Goal: Task Accomplishment & Management: Complete application form

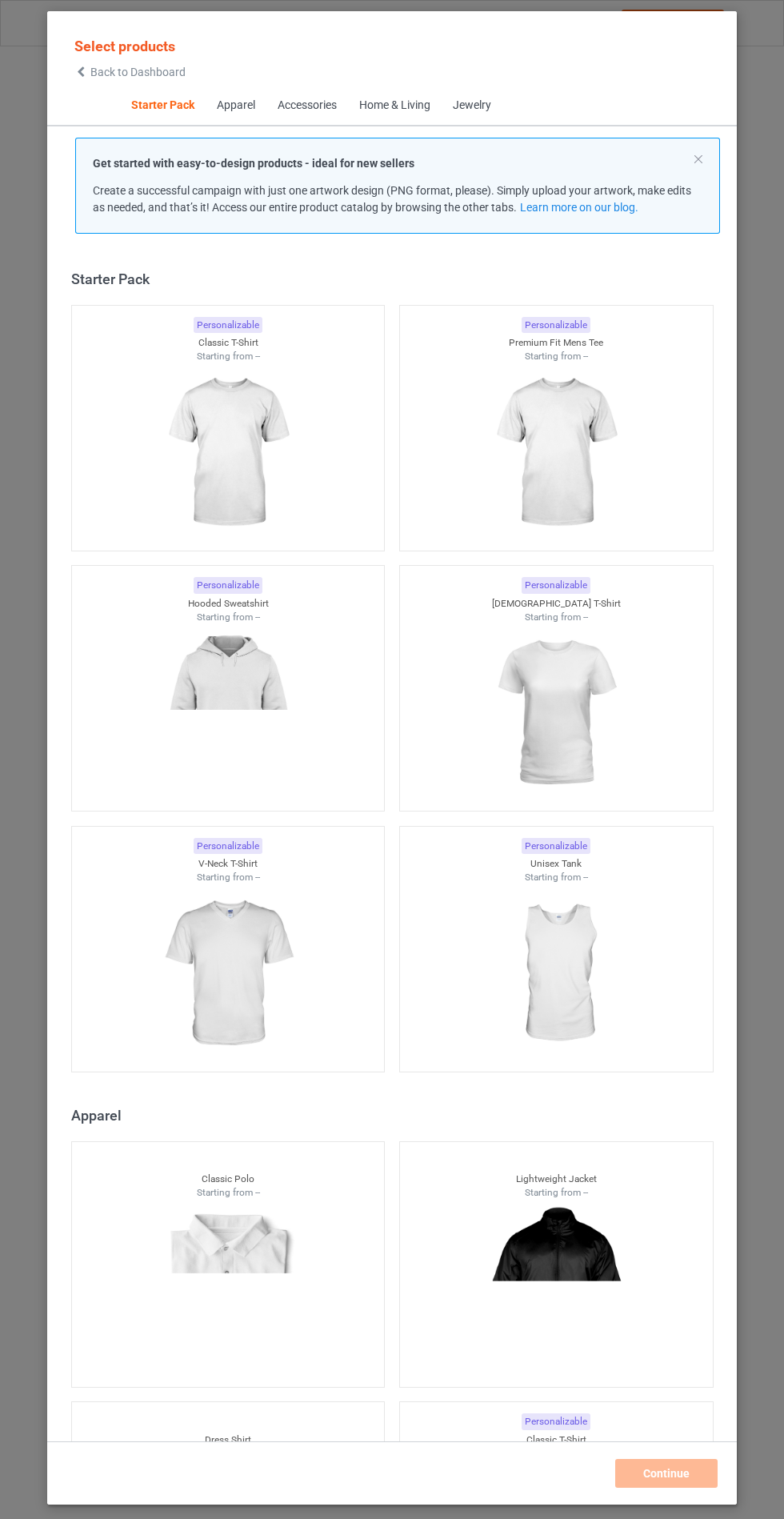
scroll to position [19, 0]
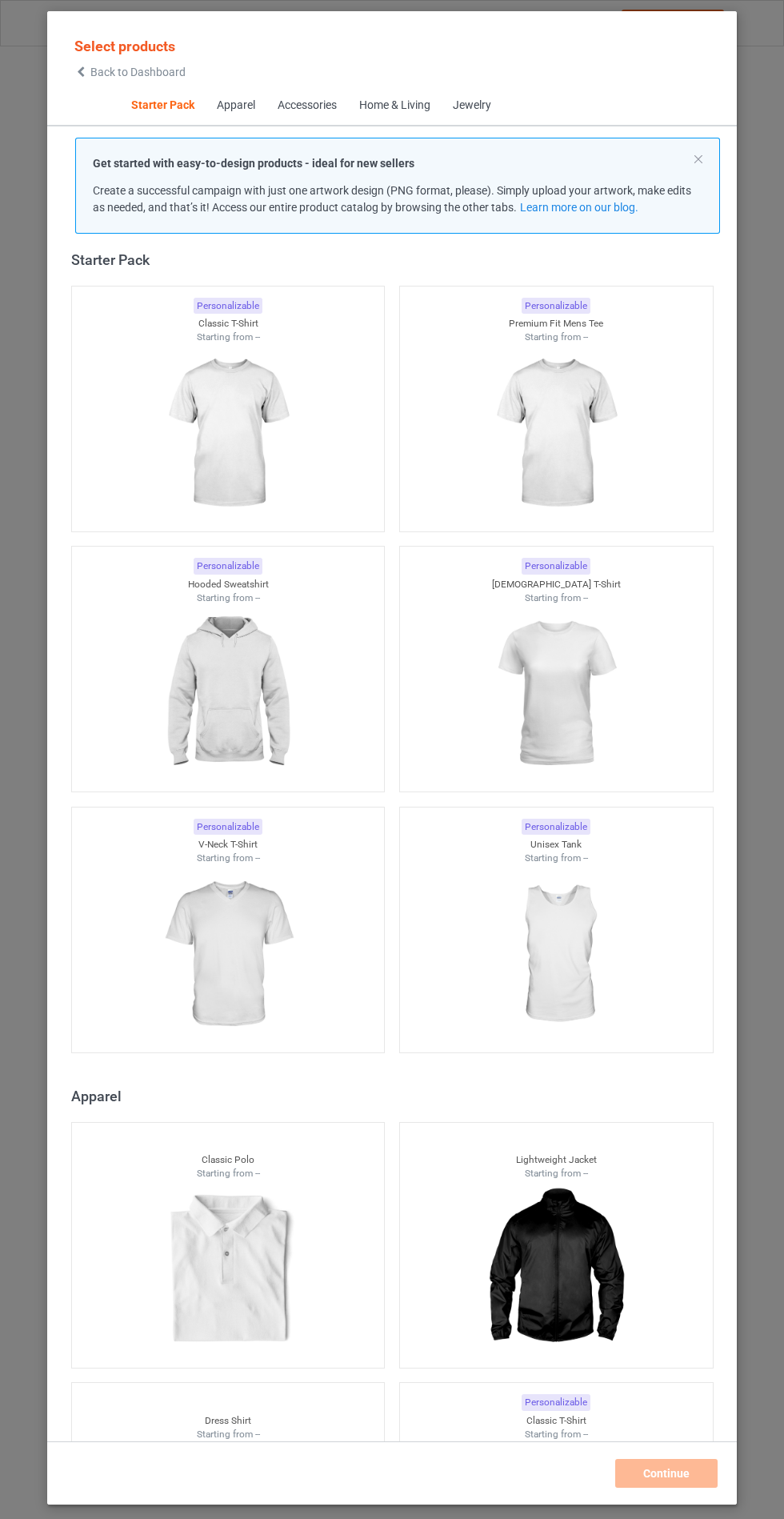
click at [279, 702] on img at bounding box center [228, 694] width 143 height 180
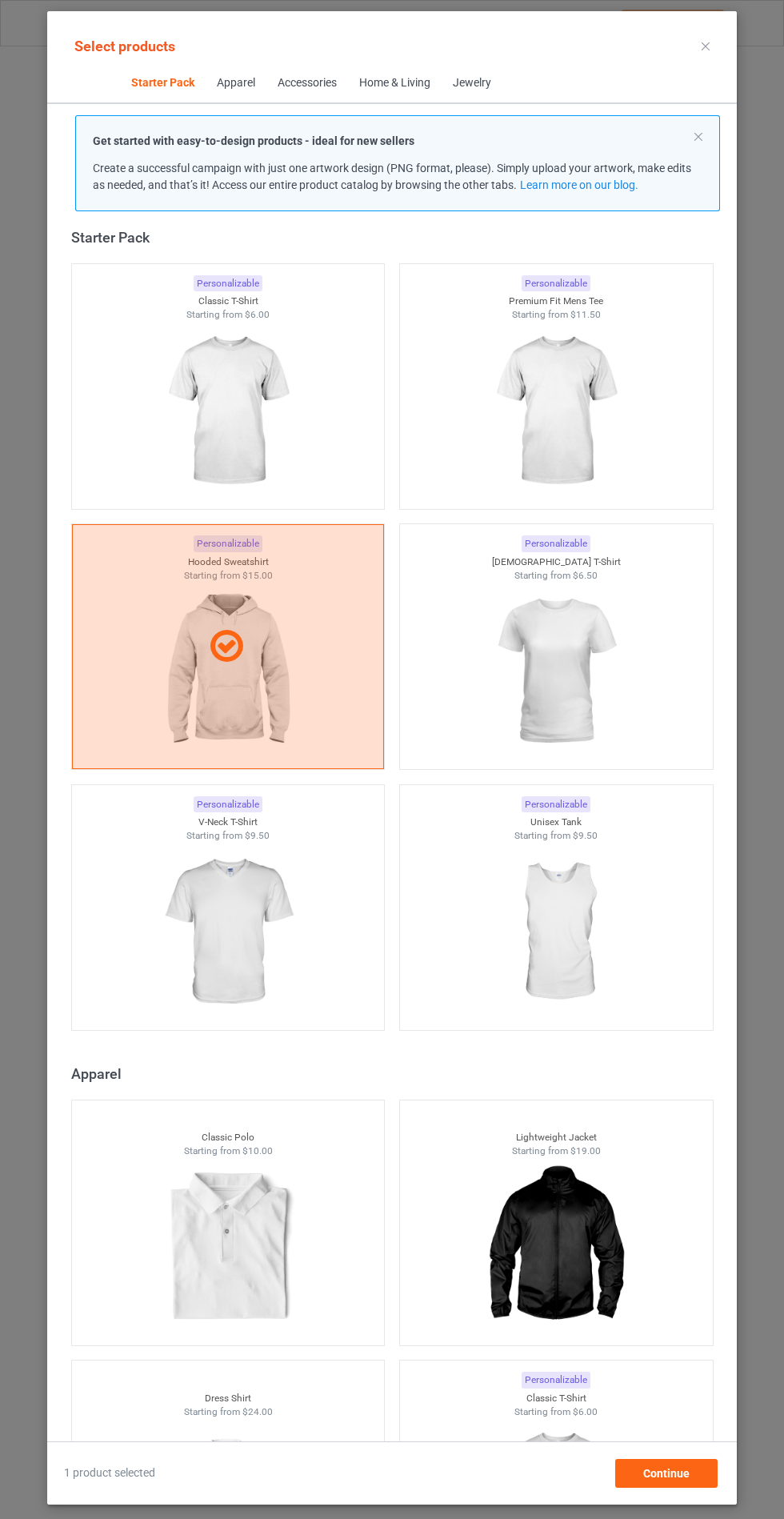
scroll to position [93, 0]
click at [672, 1477] on span "Continue" at bounding box center [666, 1473] width 46 height 13
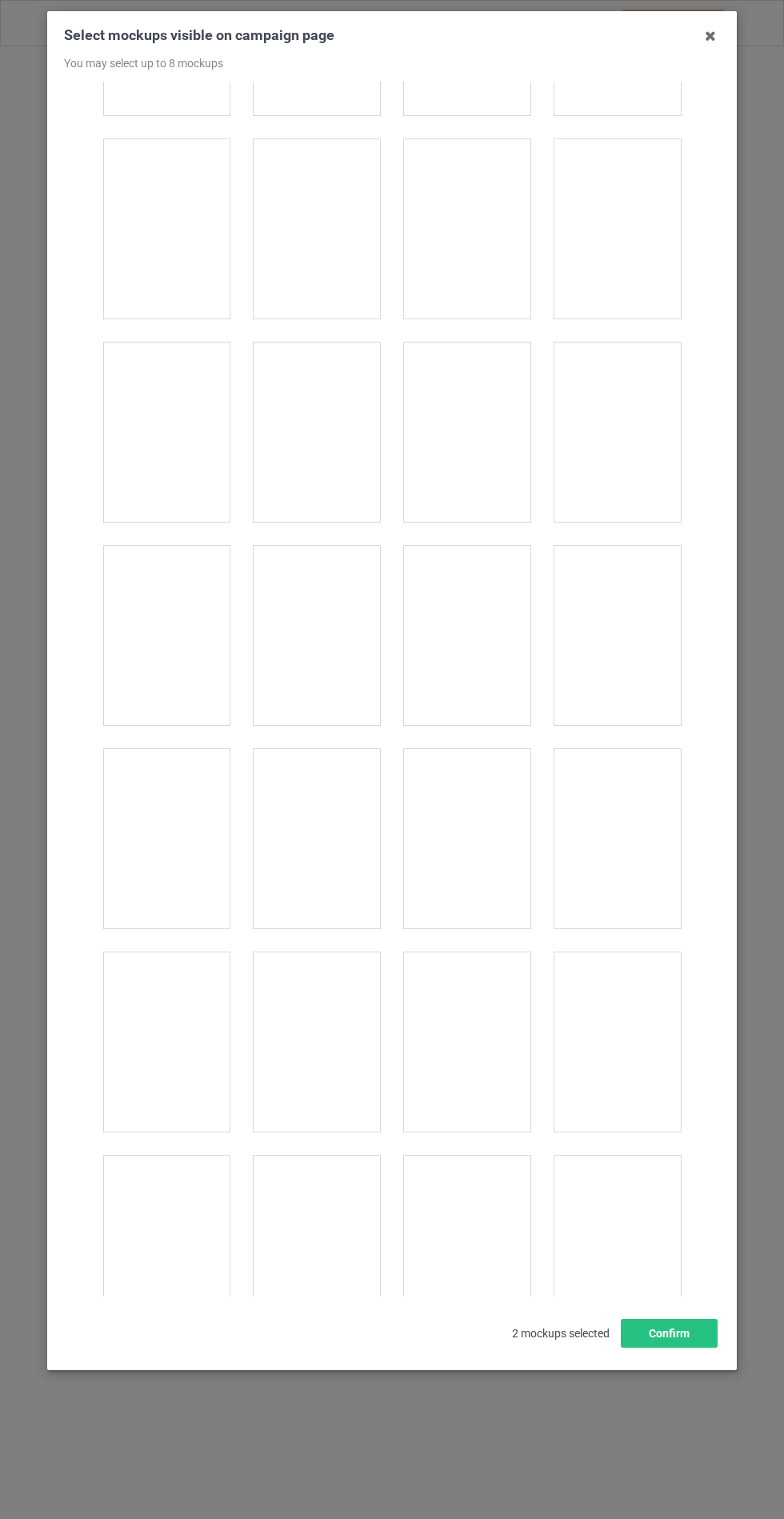
scroll to position [12913, 0]
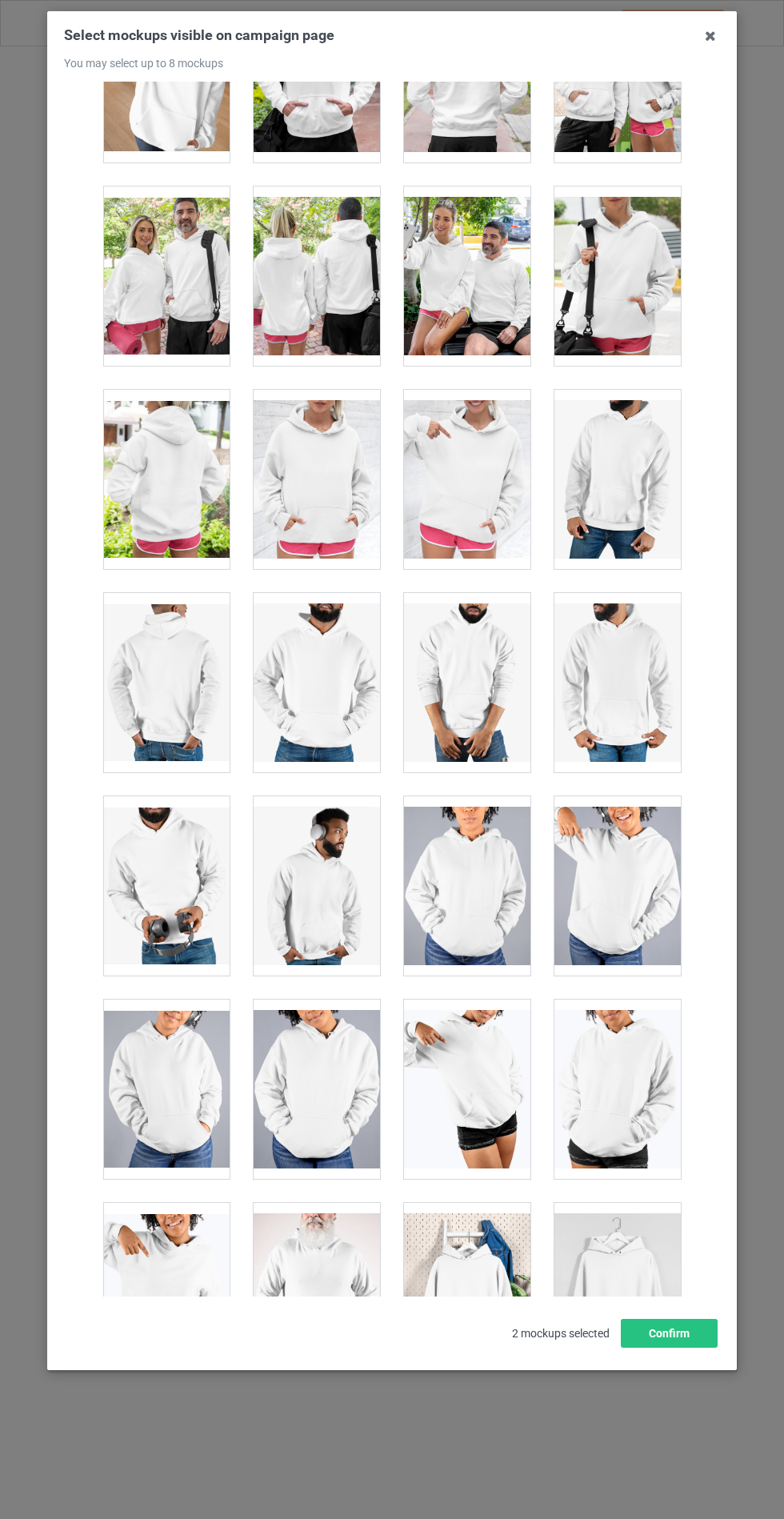
click at [314, 428] on div at bounding box center [317, 479] width 126 height 180
click at [679, 1348] on button "Confirm" at bounding box center [669, 1333] width 97 height 29
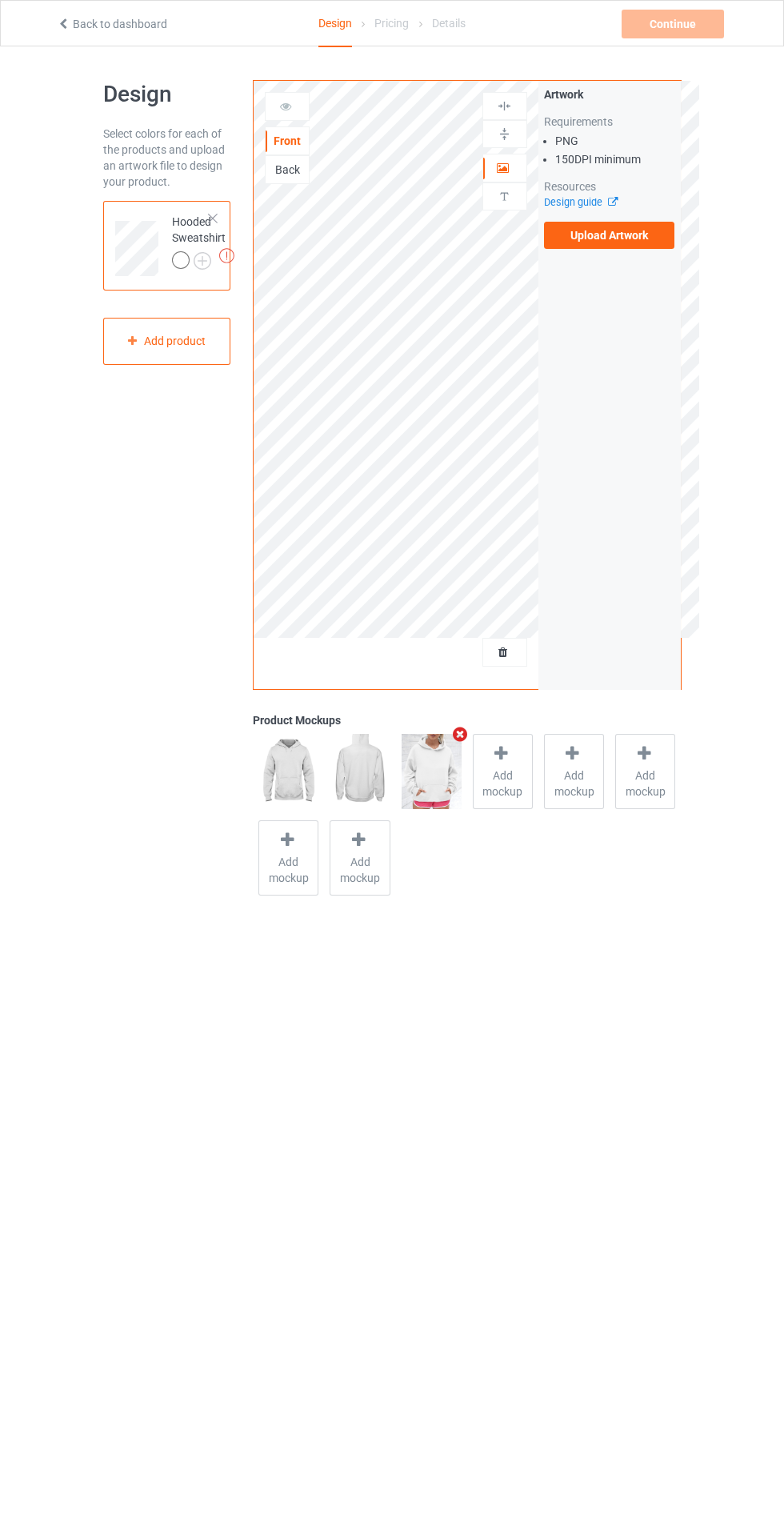
click at [191, 267] on div at bounding box center [183, 262] width 23 height 23
click at [0, 0] on img at bounding box center [0, 0] width 0 height 0
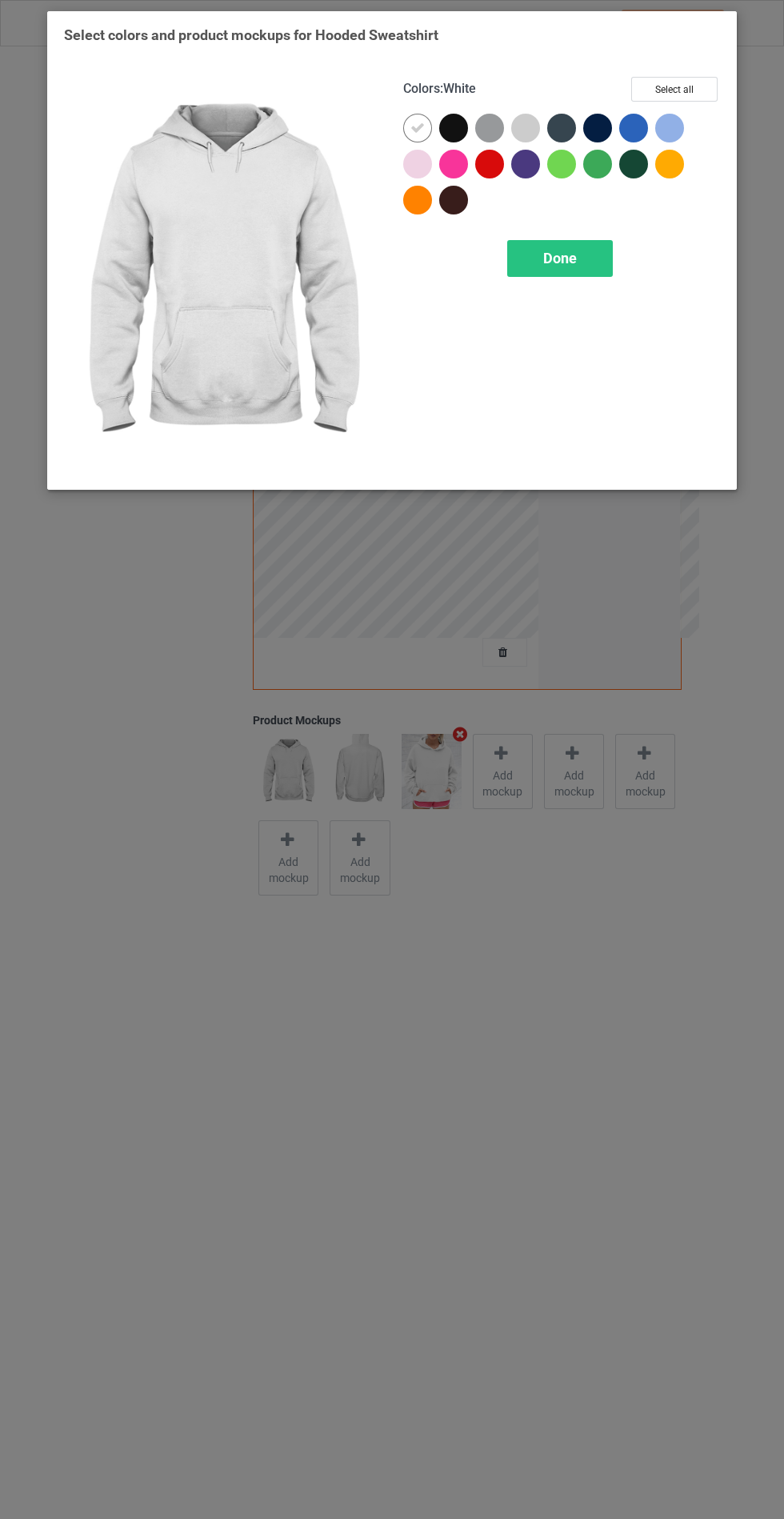
click at [450, 125] on div at bounding box center [454, 128] width 29 height 29
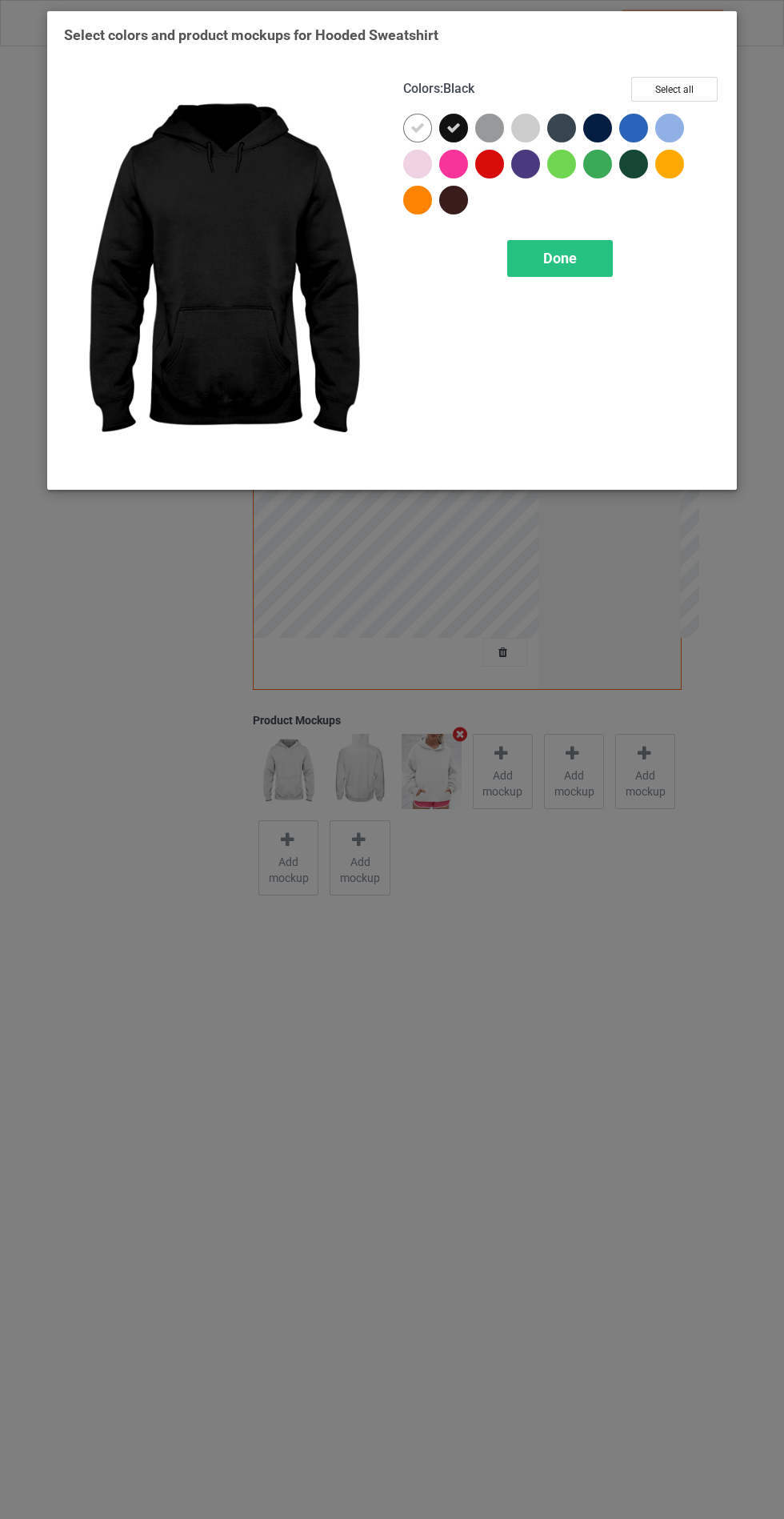
click at [490, 131] on div at bounding box center [490, 128] width 29 height 29
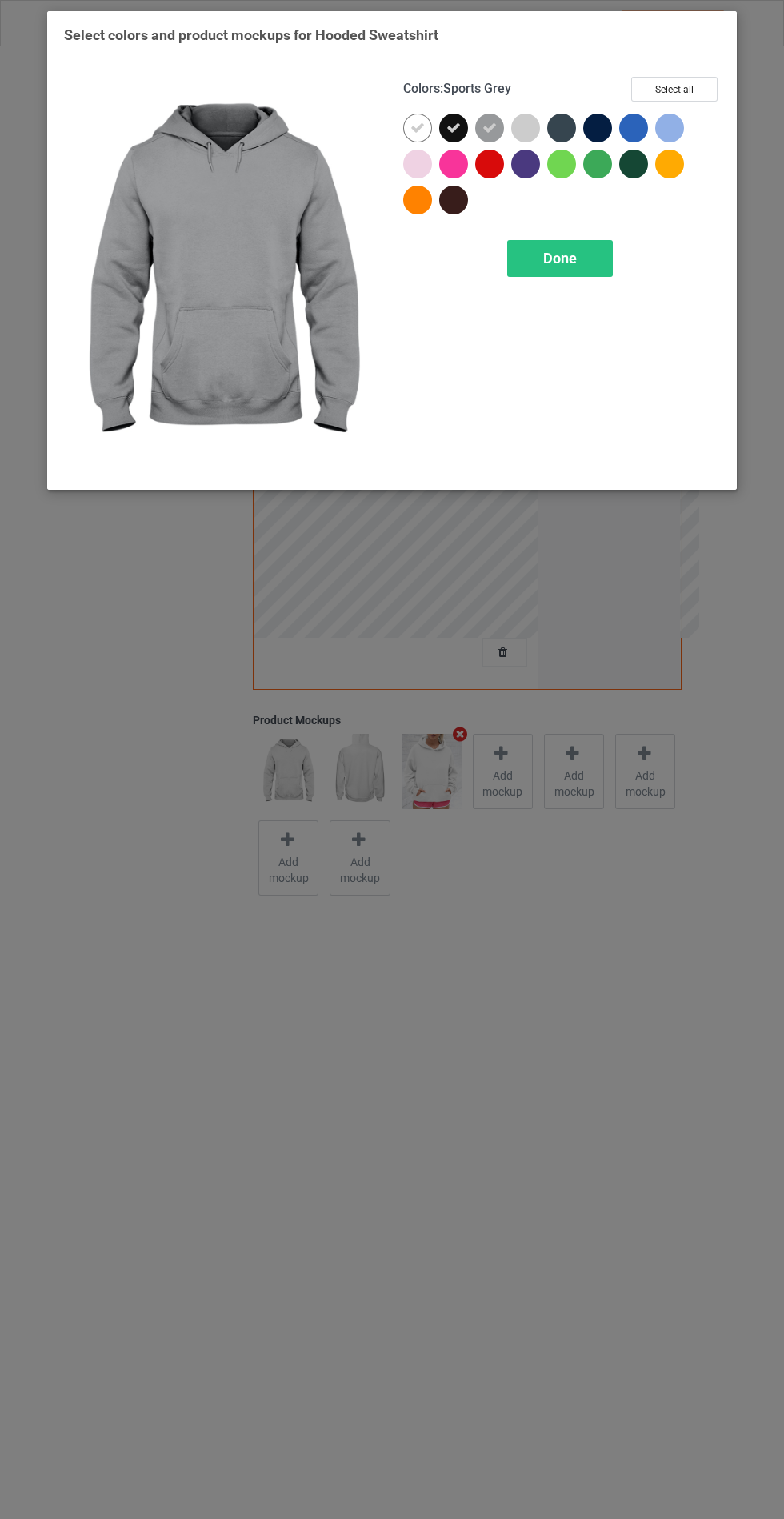
click at [593, 132] on div at bounding box center [598, 128] width 29 height 29
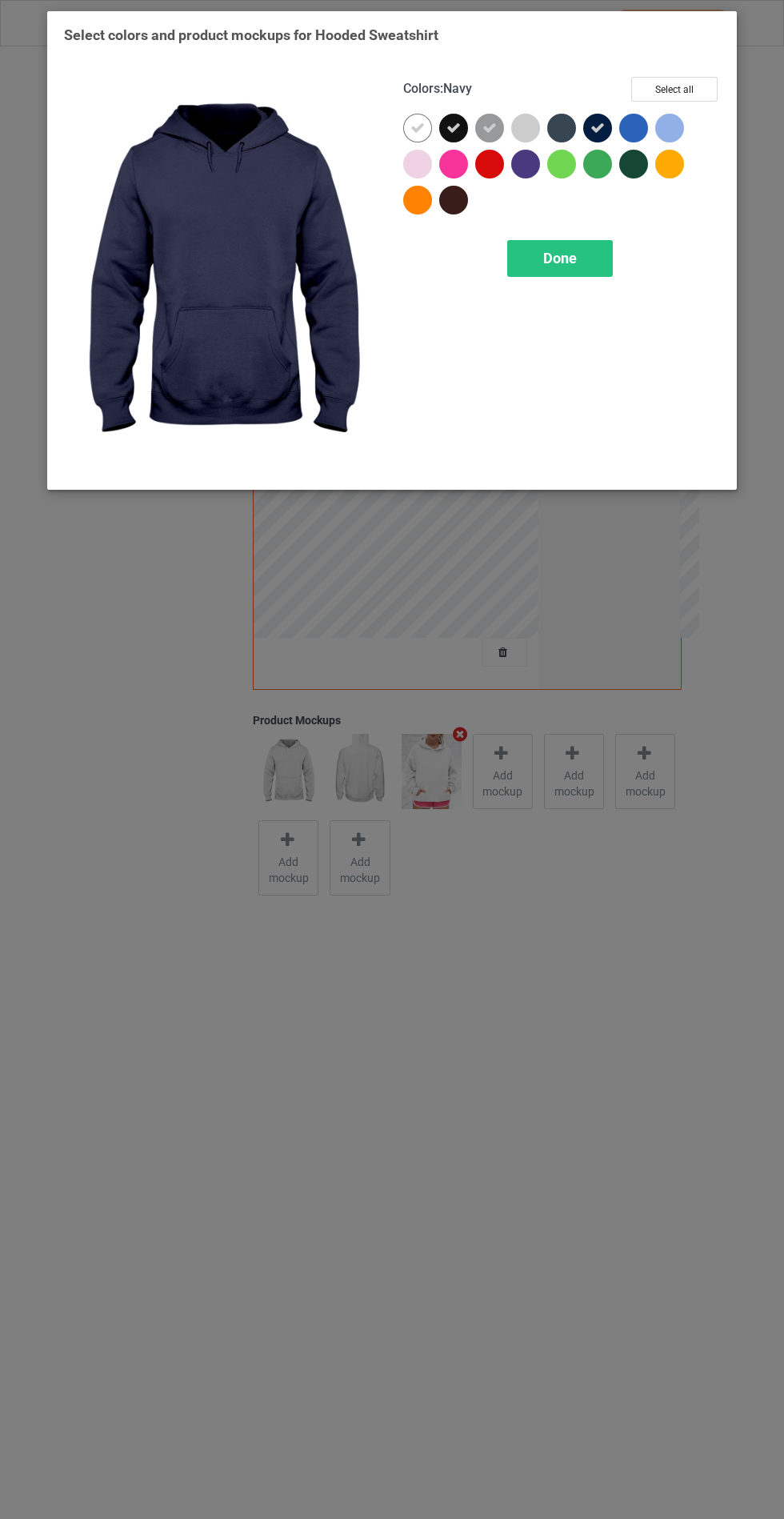
click at [629, 164] on div at bounding box center [633, 164] width 29 height 29
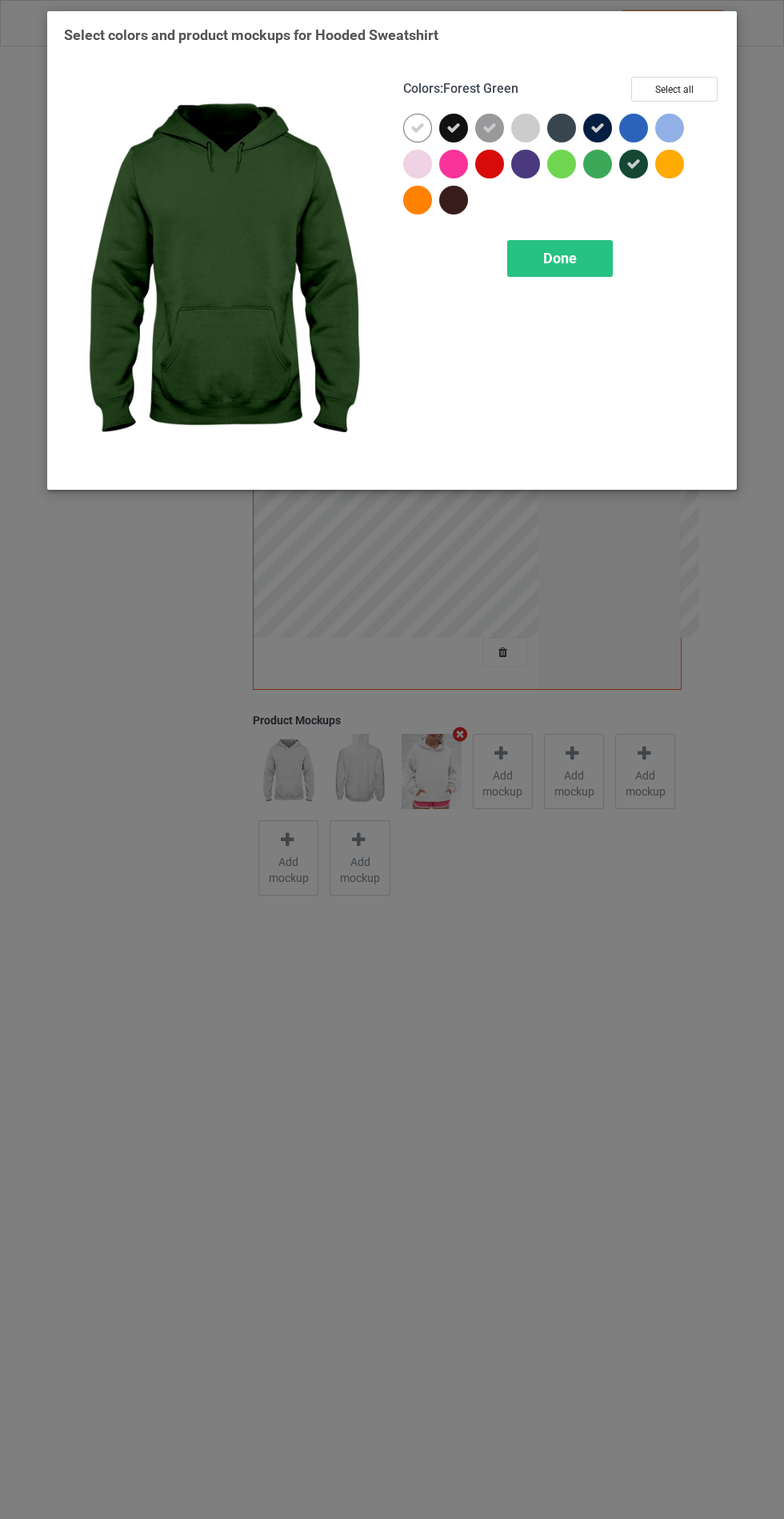
click at [446, 212] on div at bounding box center [457, 204] width 36 height 36
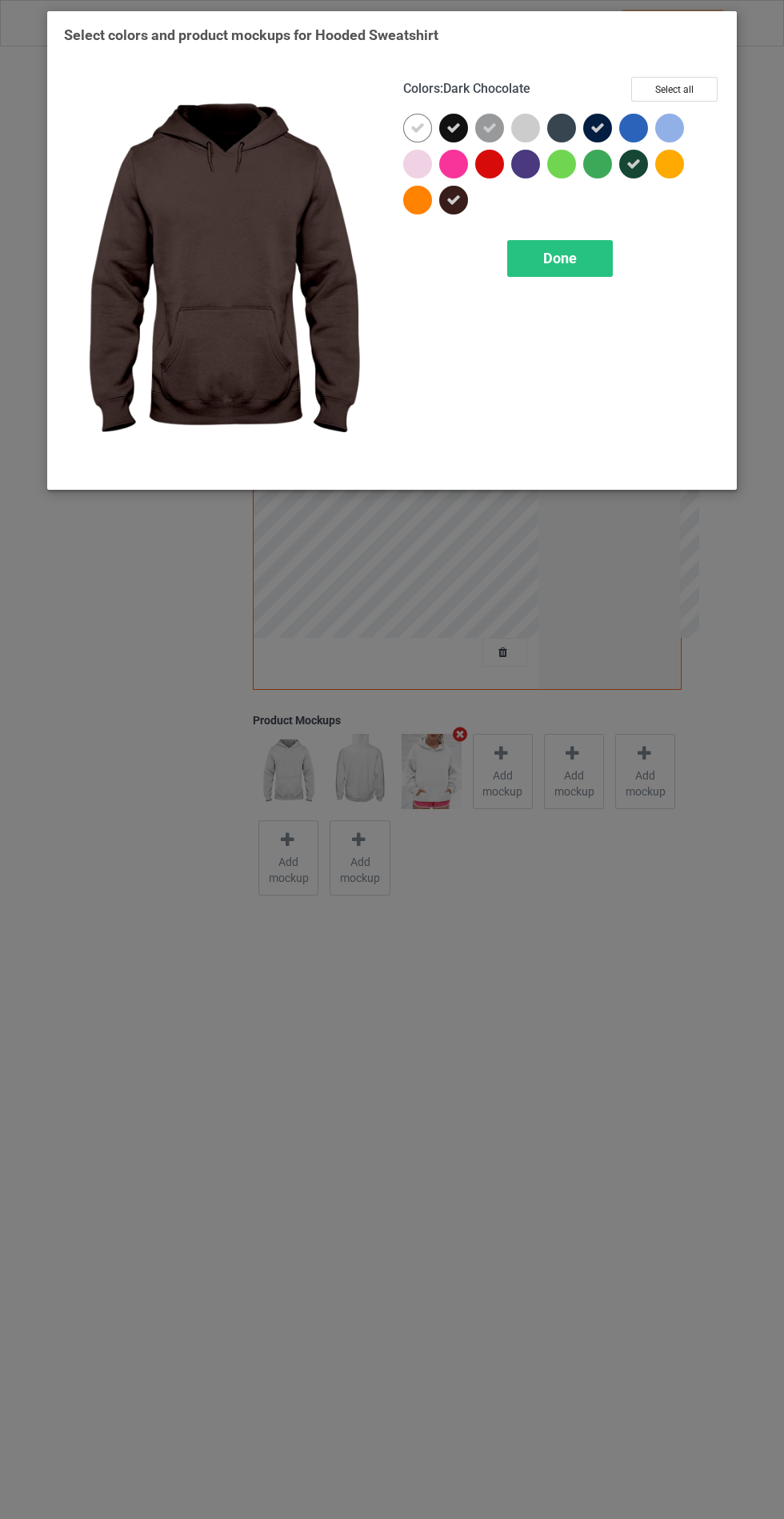
click at [552, 132] on div at bounding box center [562, 128] width 29 height 29
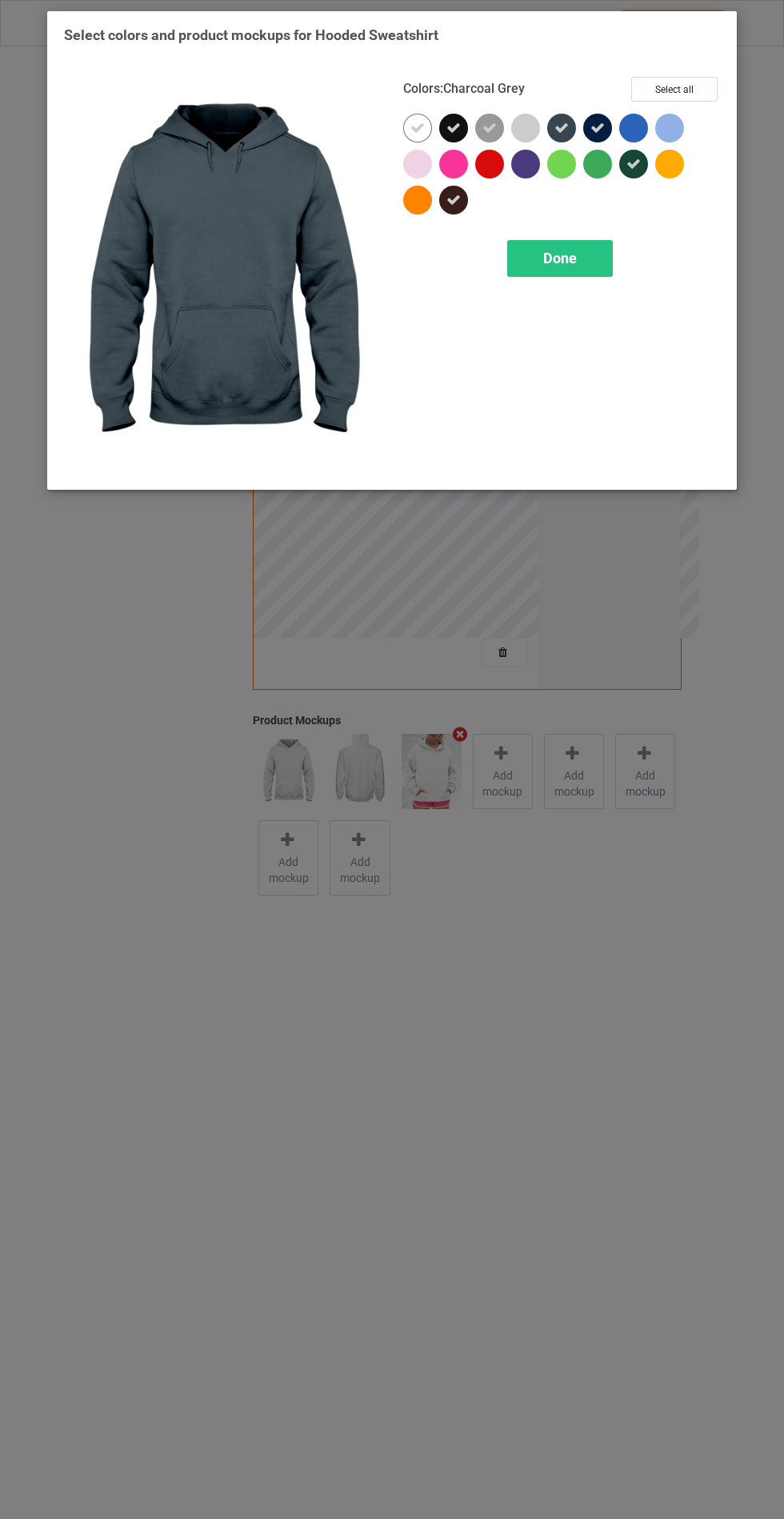
click at [559, 260] on span "Done" at bounding box center [560, 258] width 34 height 17
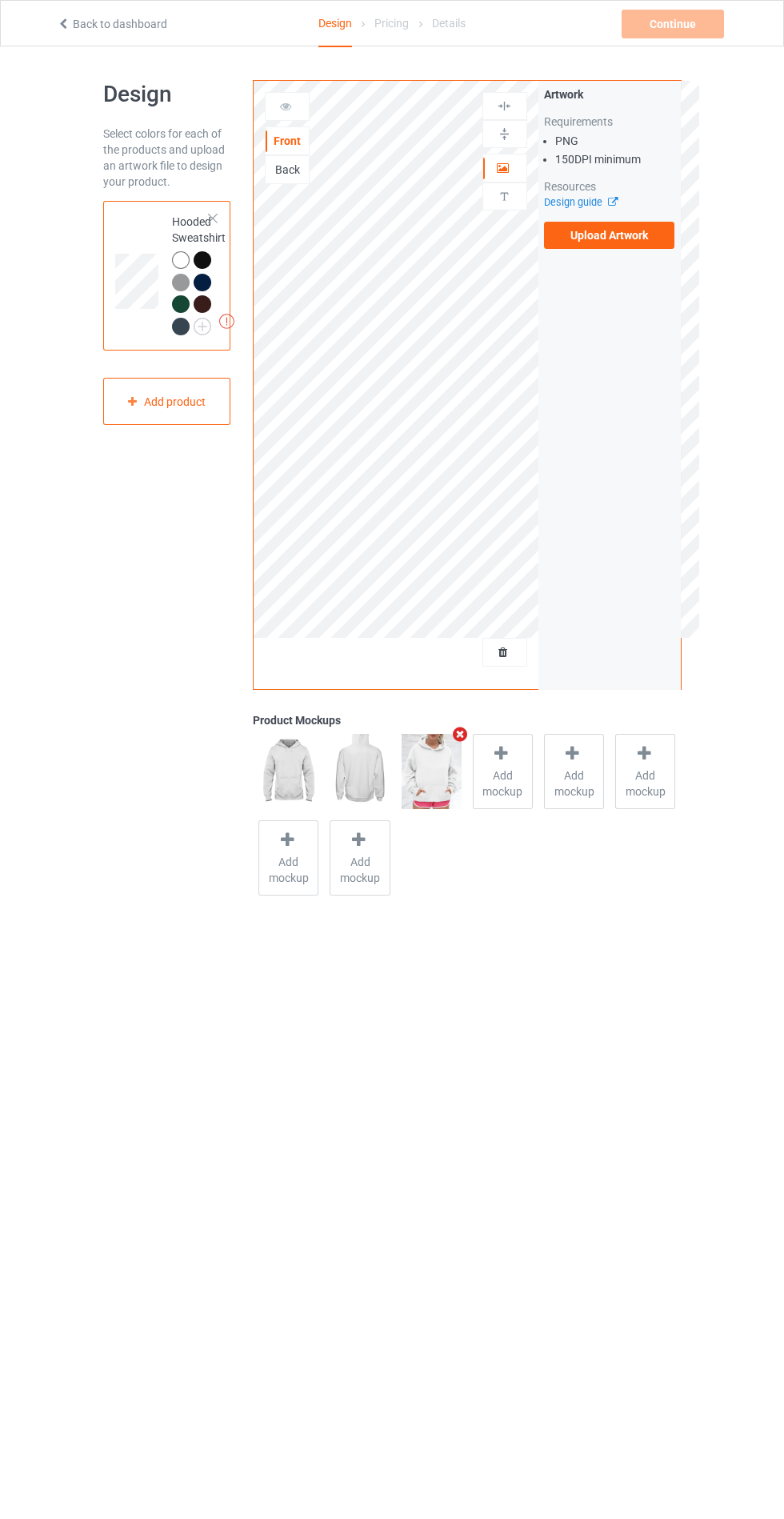
click at [640, 236] on label "Upload Artwork" at bounding box center [610, 235] width 132 height 27
click at [0, 0] on input "Upload Artwork" at bounding box center [0, 0] width 0 height 0
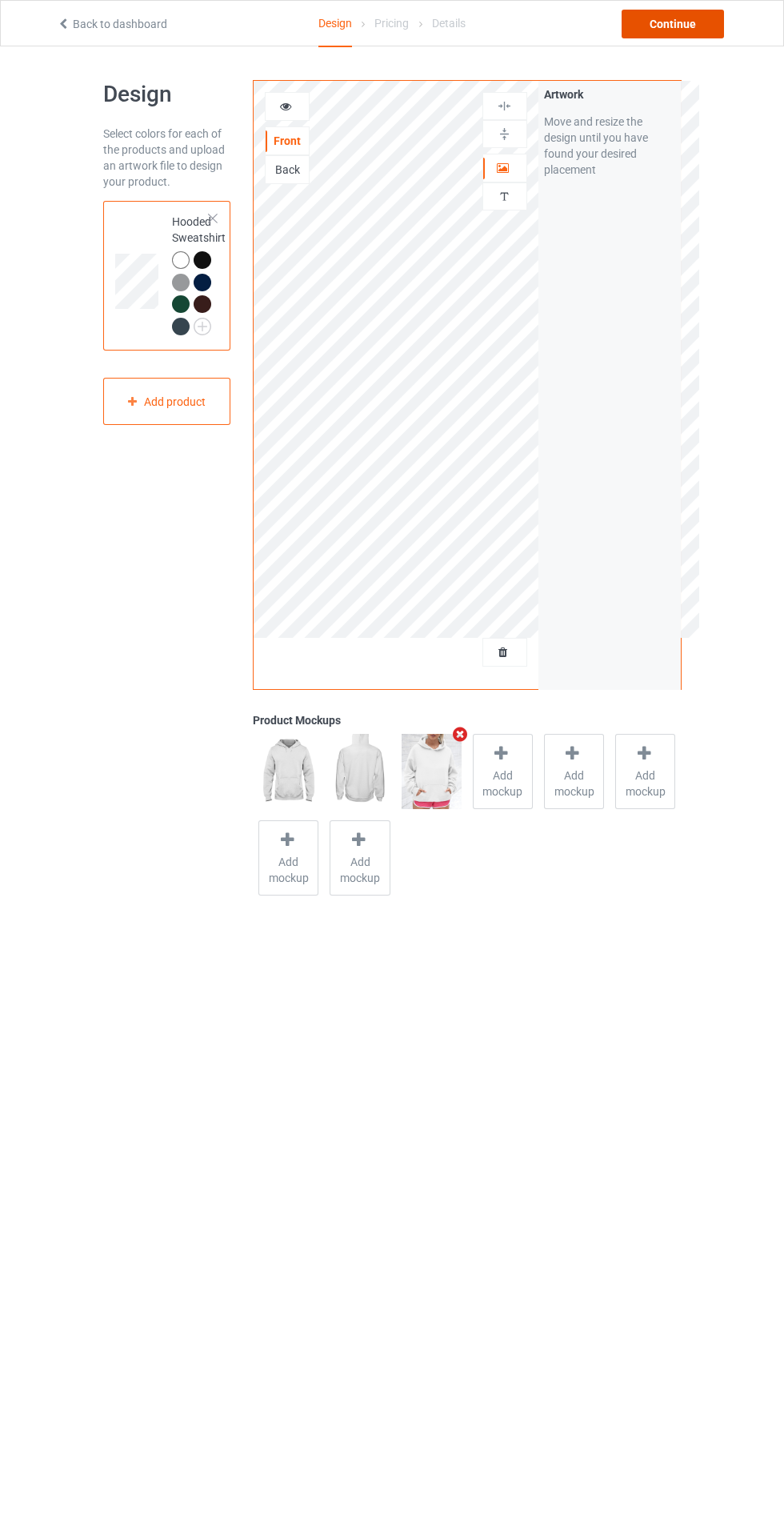
click at [628, 24] on div "Continue" at bounding box center [672, 24] width 103 height 29
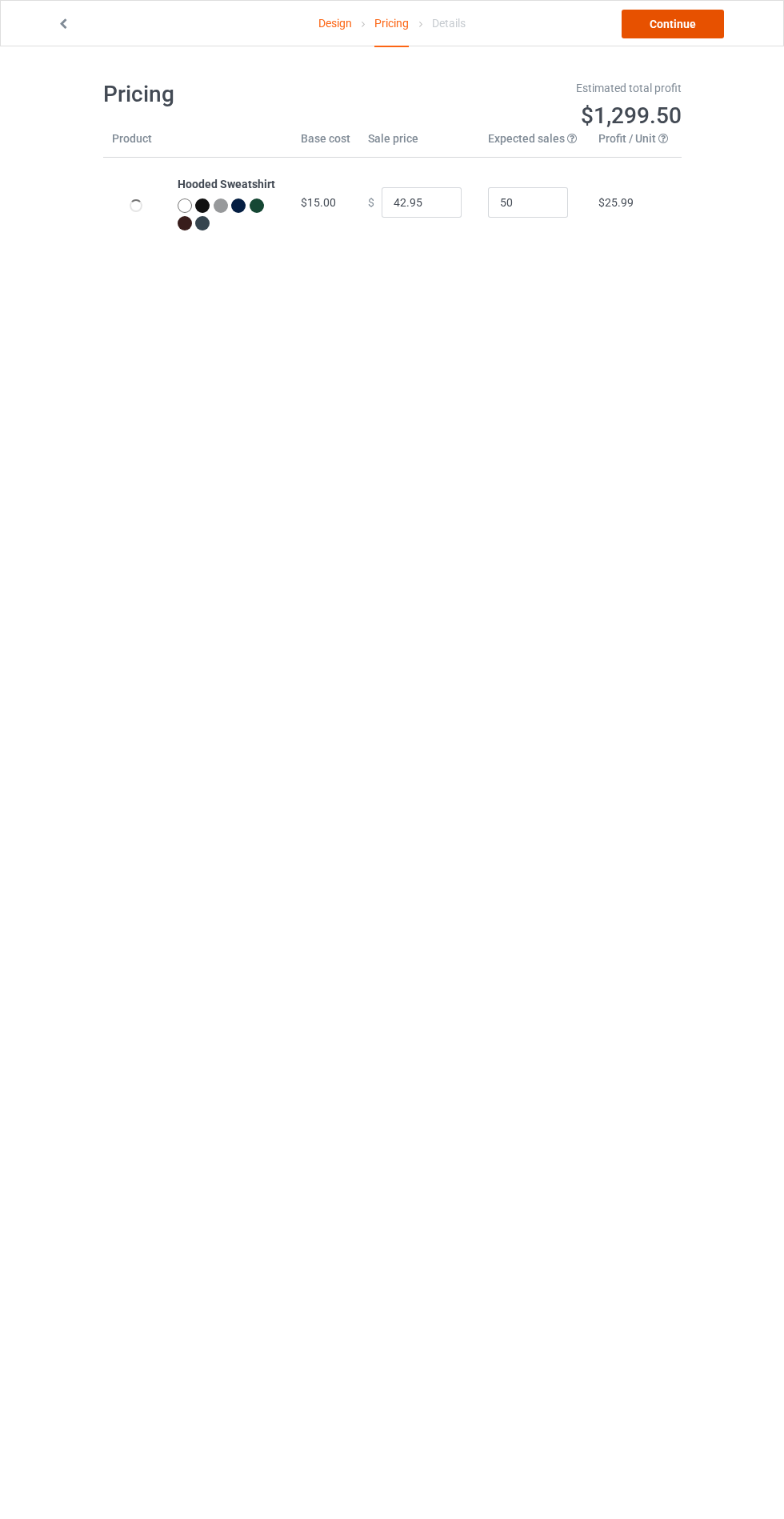
click at [667, 24] on link "Continue" at bounding box center [672, 24] width 103 height 29
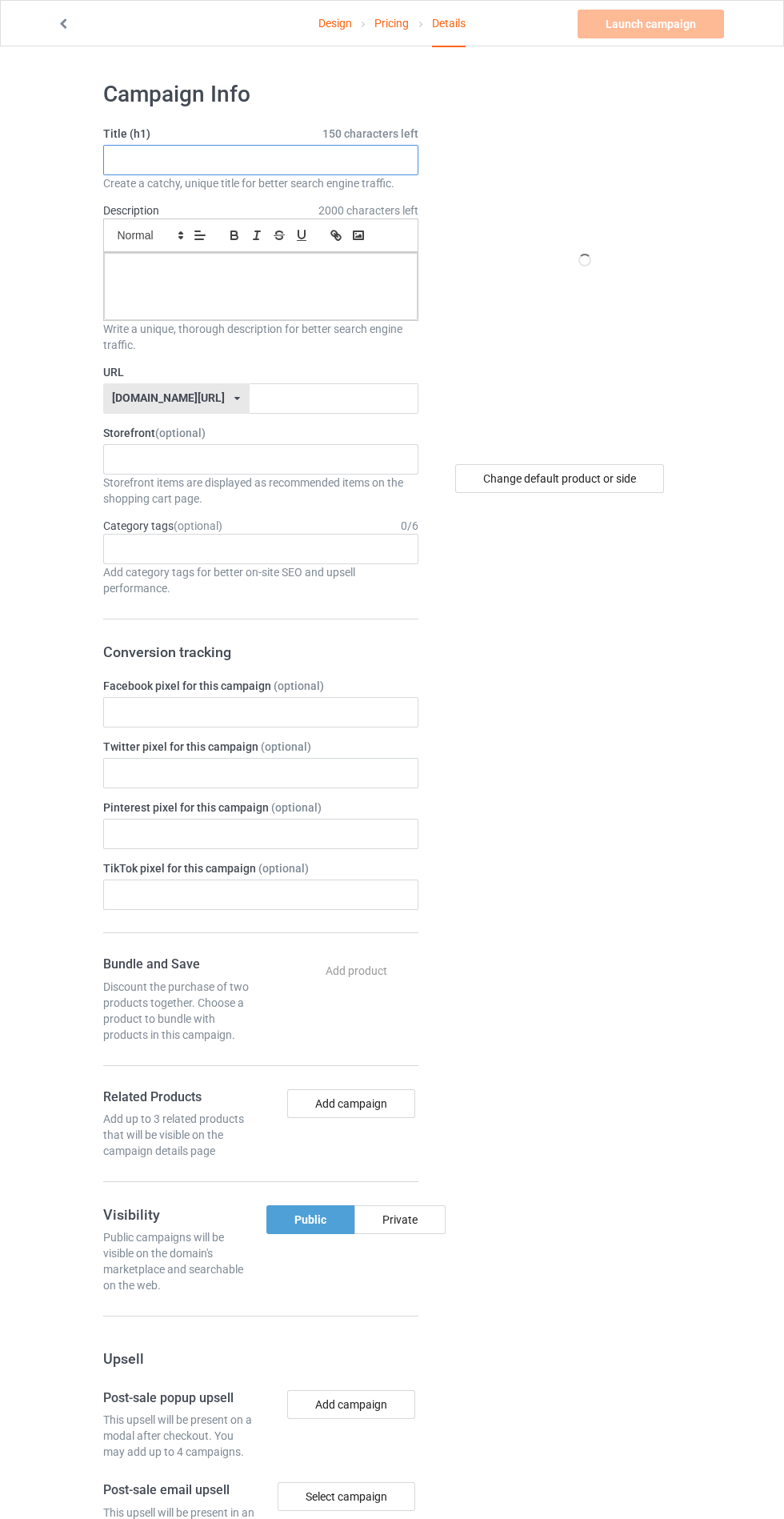
click at [236, 160] on input "text" at bounding box center [260, 161] width 315 height 31
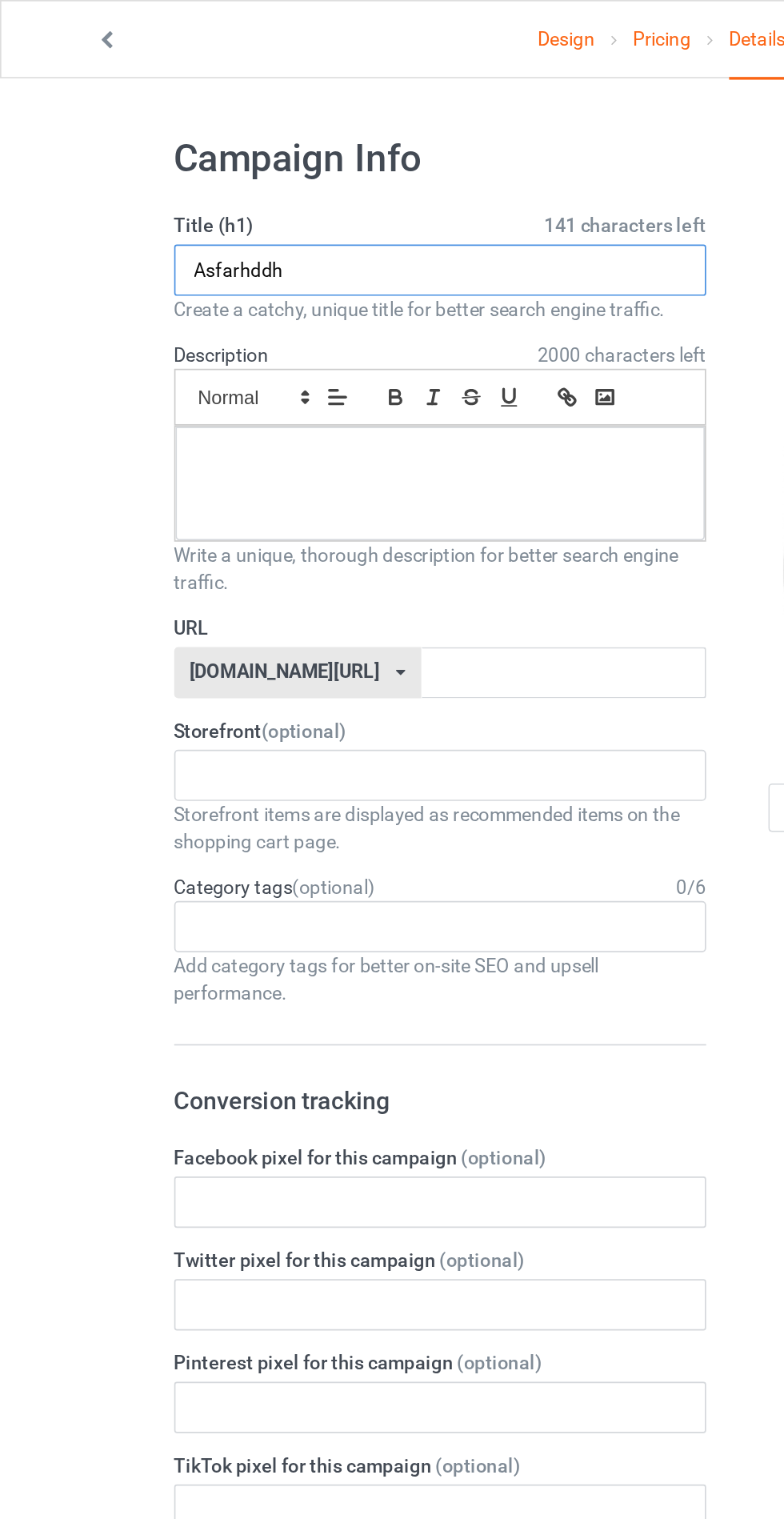
type input "Asfarhddh"
click at [162, 347] on div "Write a unique, thorough description for better search engine traffic." at bounding box center [260, 337] width 315 height 32
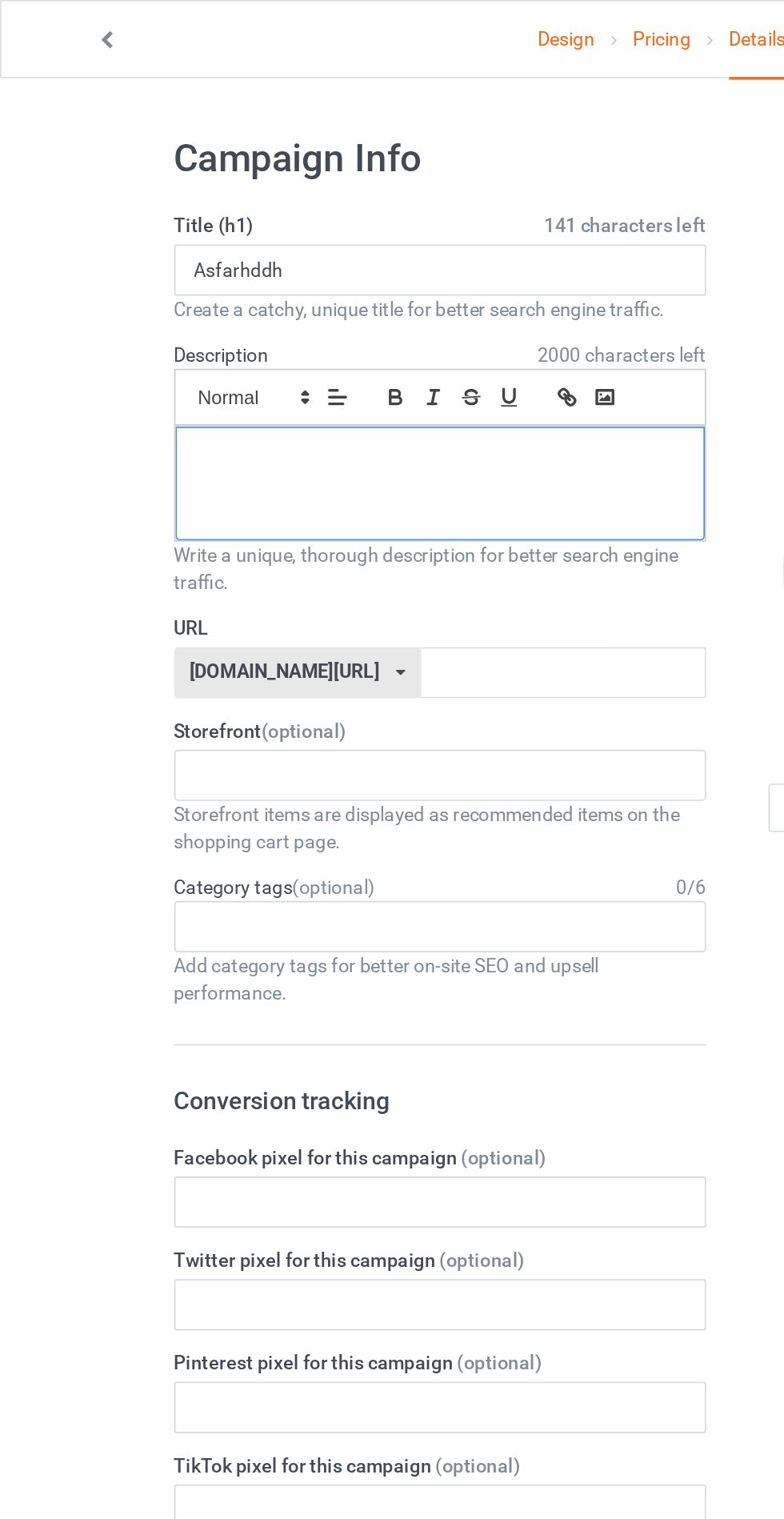
click at [132, 292] on div at bounding box center [261, 287] width 314 height 67
click at [362, 394] on input "text" at bounding box center [334, 398] width 169 height 31
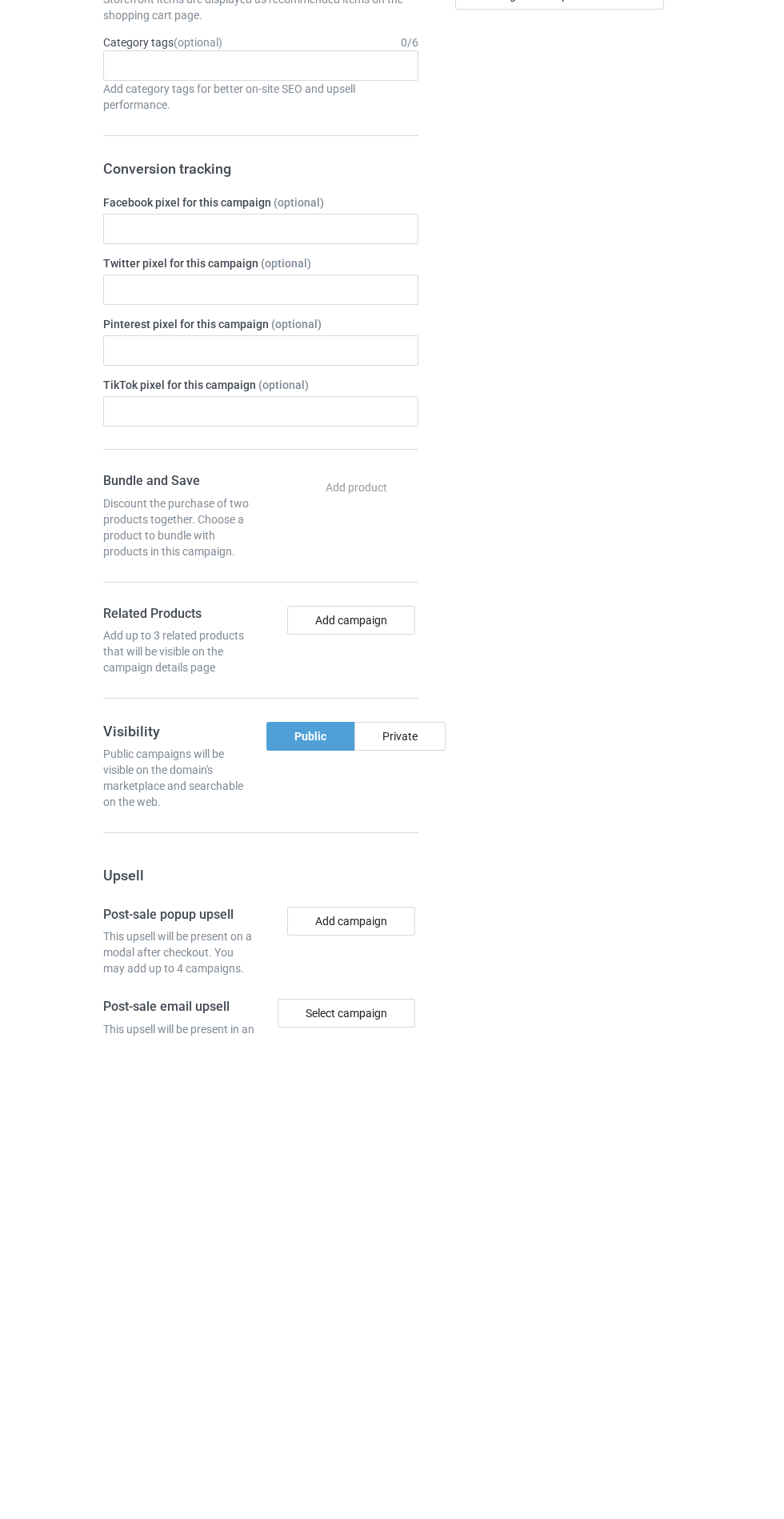
type input "Ascarhhs"
click at [410, 1214] on div "Private" at bounding box center [400, 1220] width 92 height 29
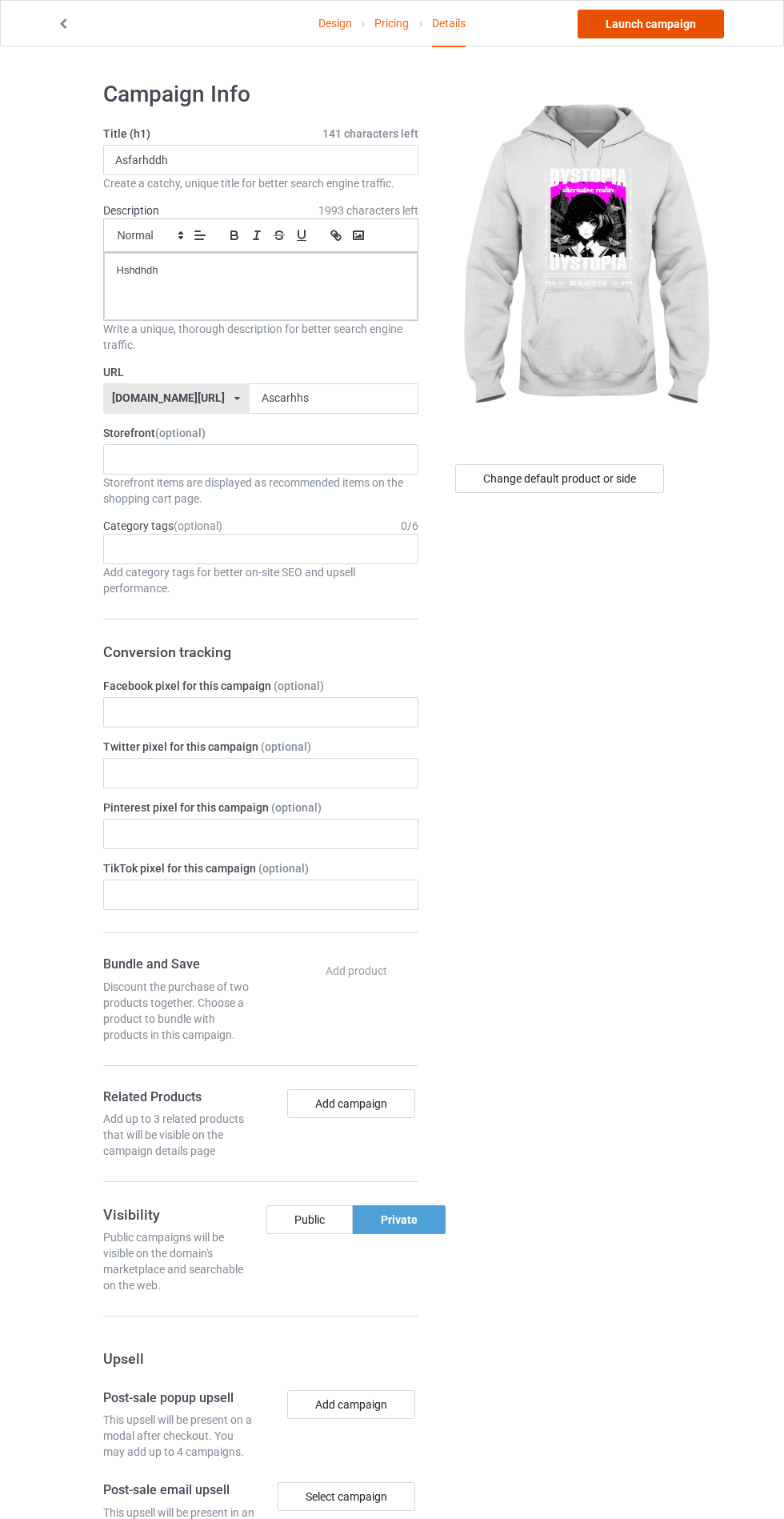
click at [641, 29] on link "Launch campaign" at bounding box center [651, 24] width 146 height 29
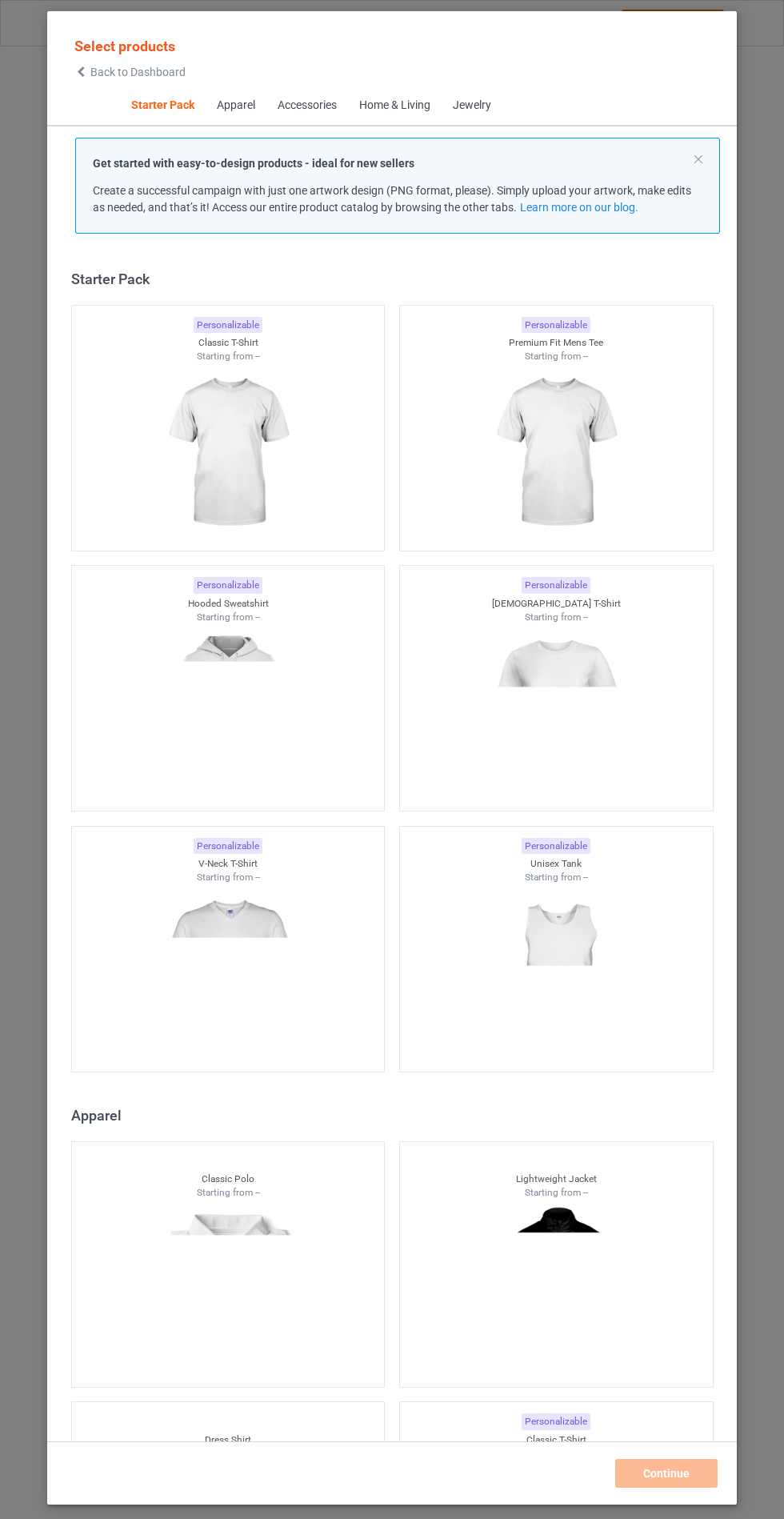
scroll to position [19, 0]
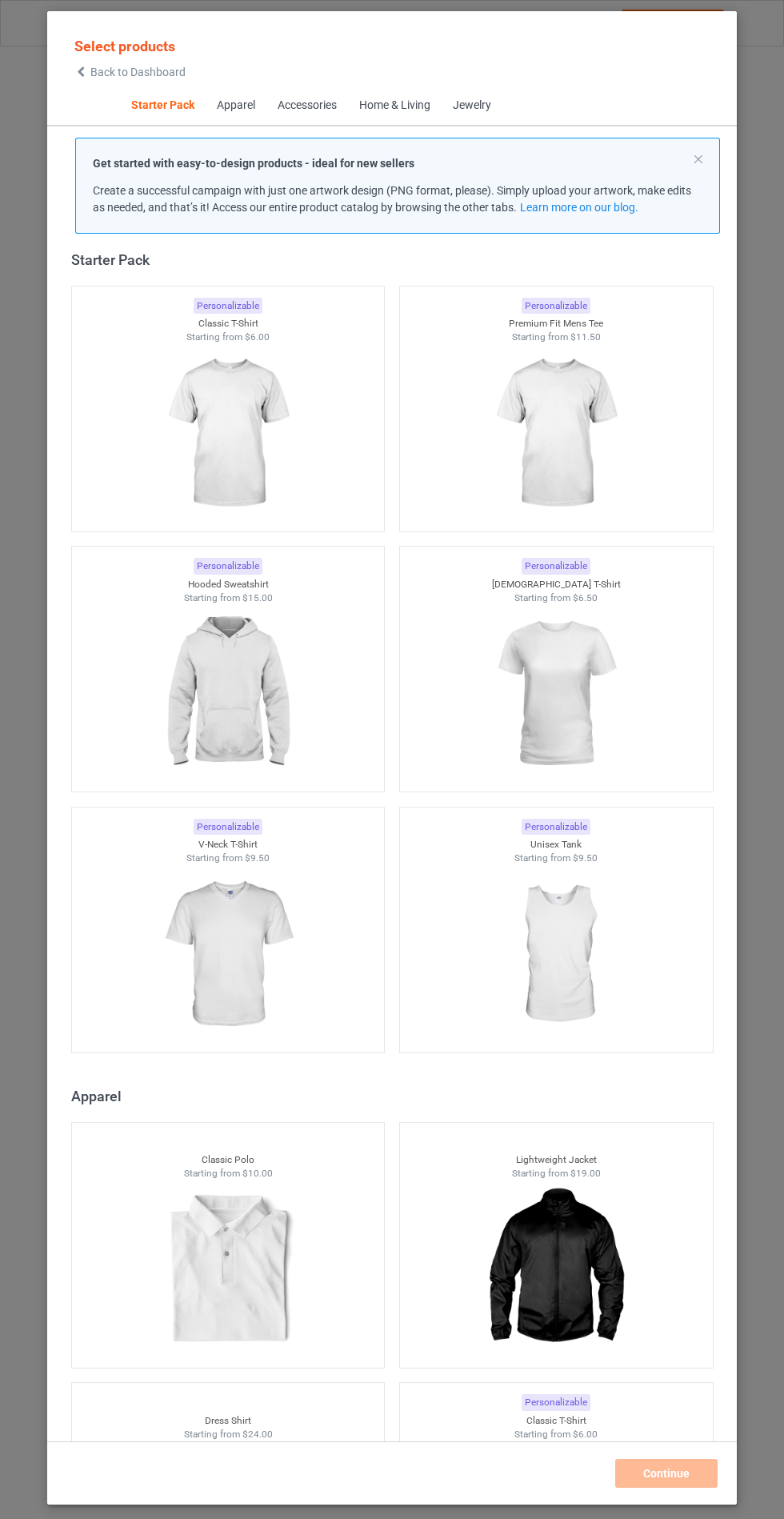
click at [314, 716] on div at bounding box center [228, 694] width 313 height 180
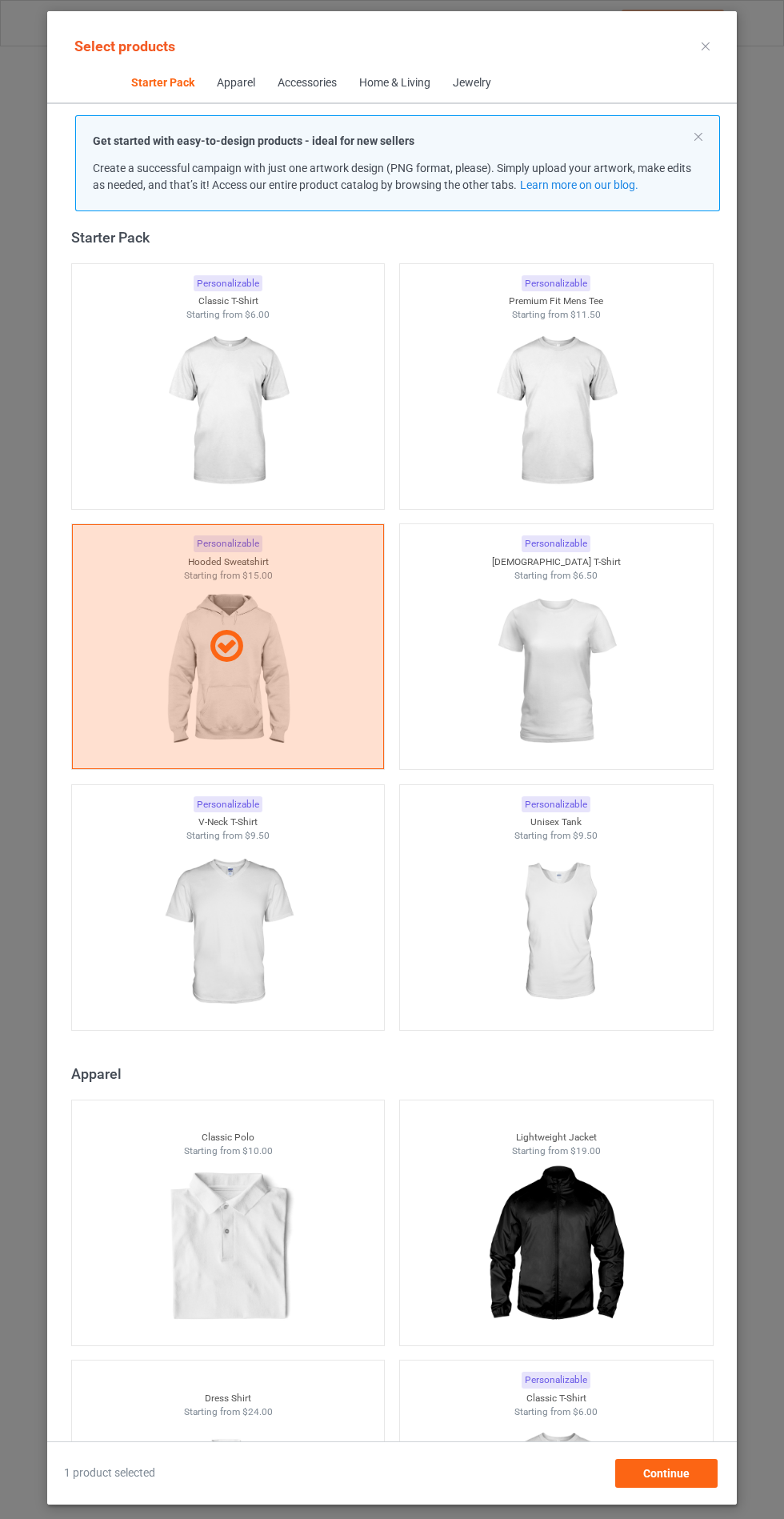
scroll to position [93, 0]
click at [681, 1456] on div "1 product selected Continue" at bounding box center [392, 1464] width 690 height 46
click at [690, 1467] on div "Continue" at bounding box center [666, 1473] width 103 height 29
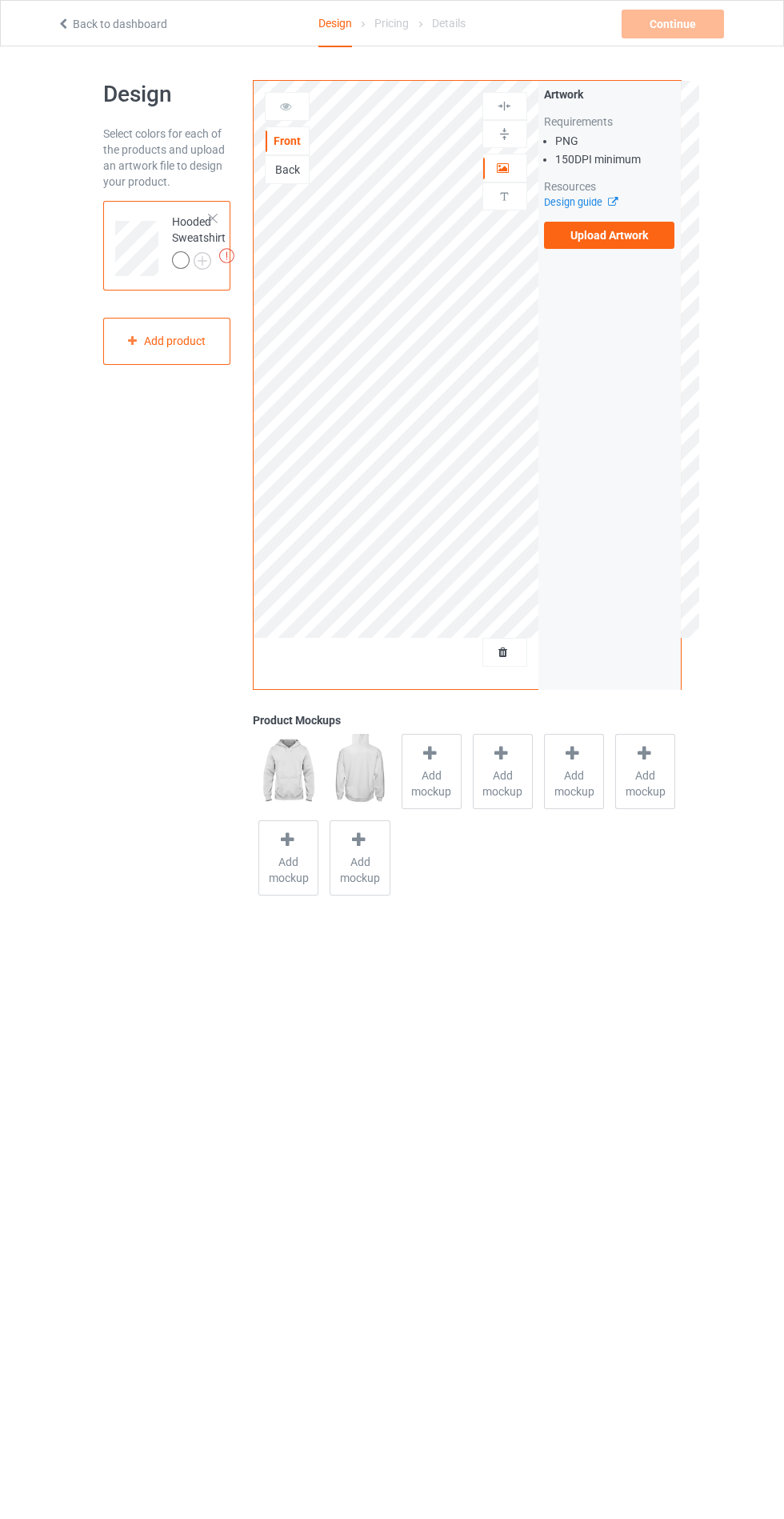
click at [421, 789] on span "Add mockup" at bounding box center [432, 783] width 58 height 32
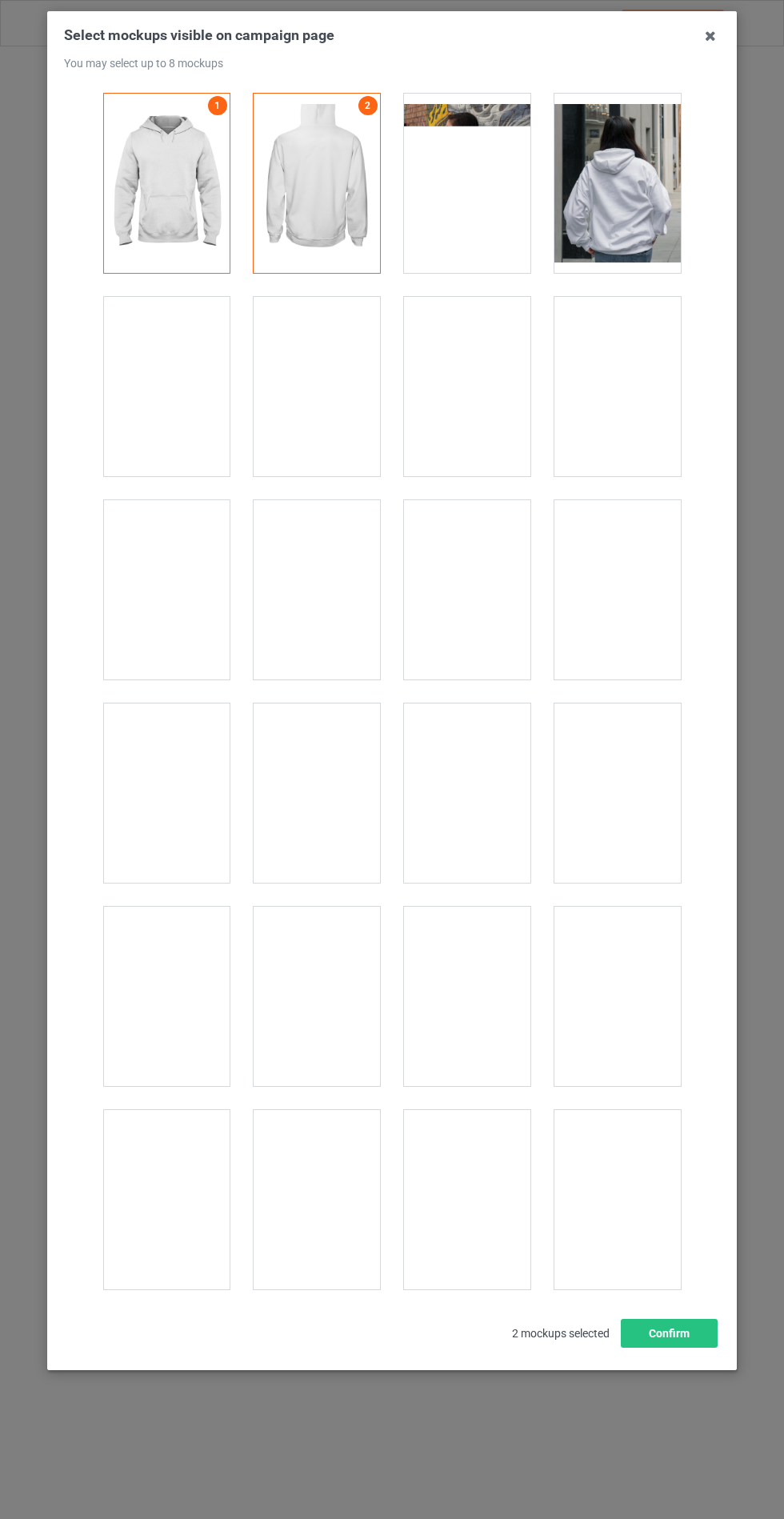
scroll to position [12913, 0]
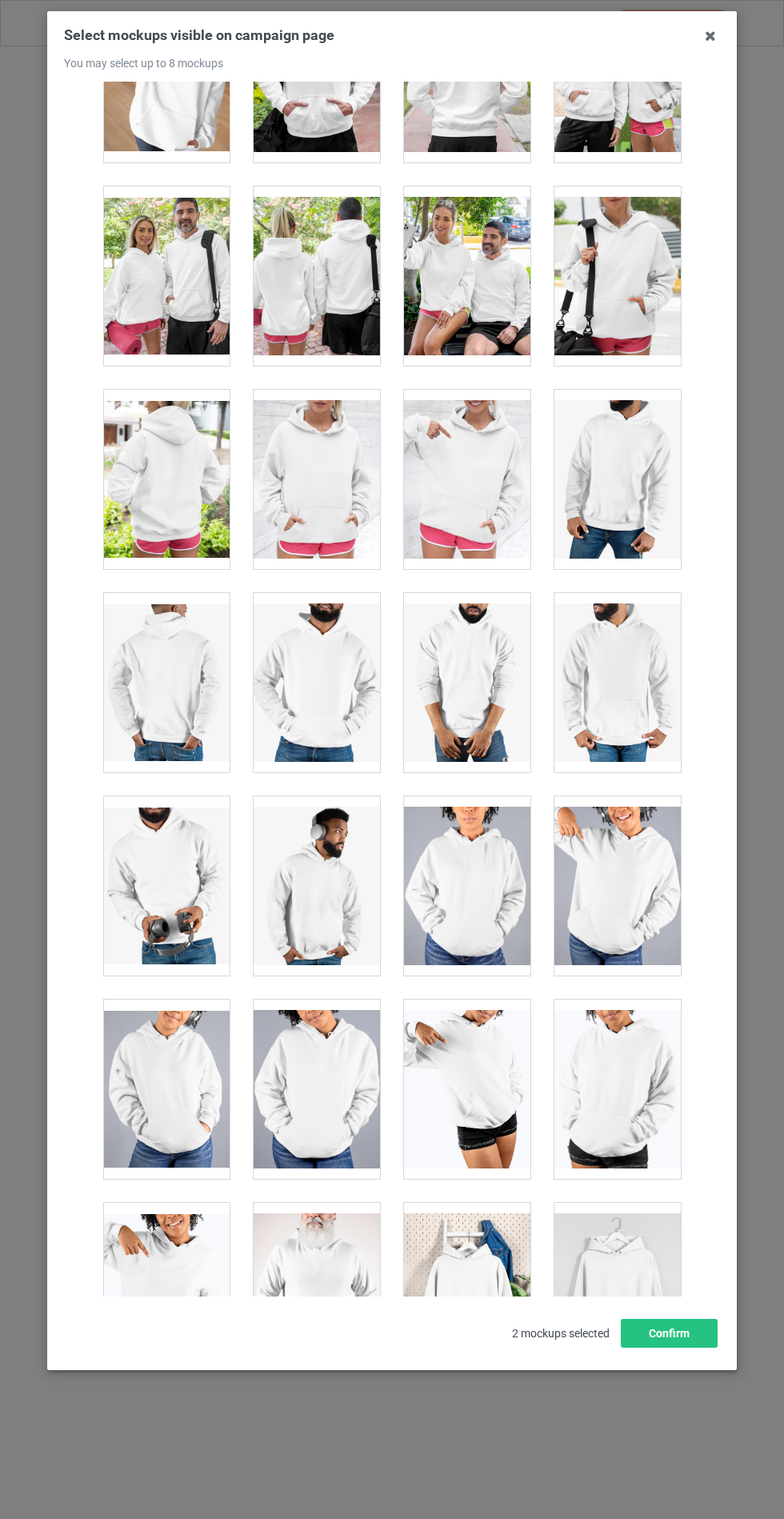
click at [316, 490] on div at bounding box center [317, 479] width 126 height 180
click at [672, 1348] on button "Confirm" at bounding box center [669, 1333] width 97 height 29
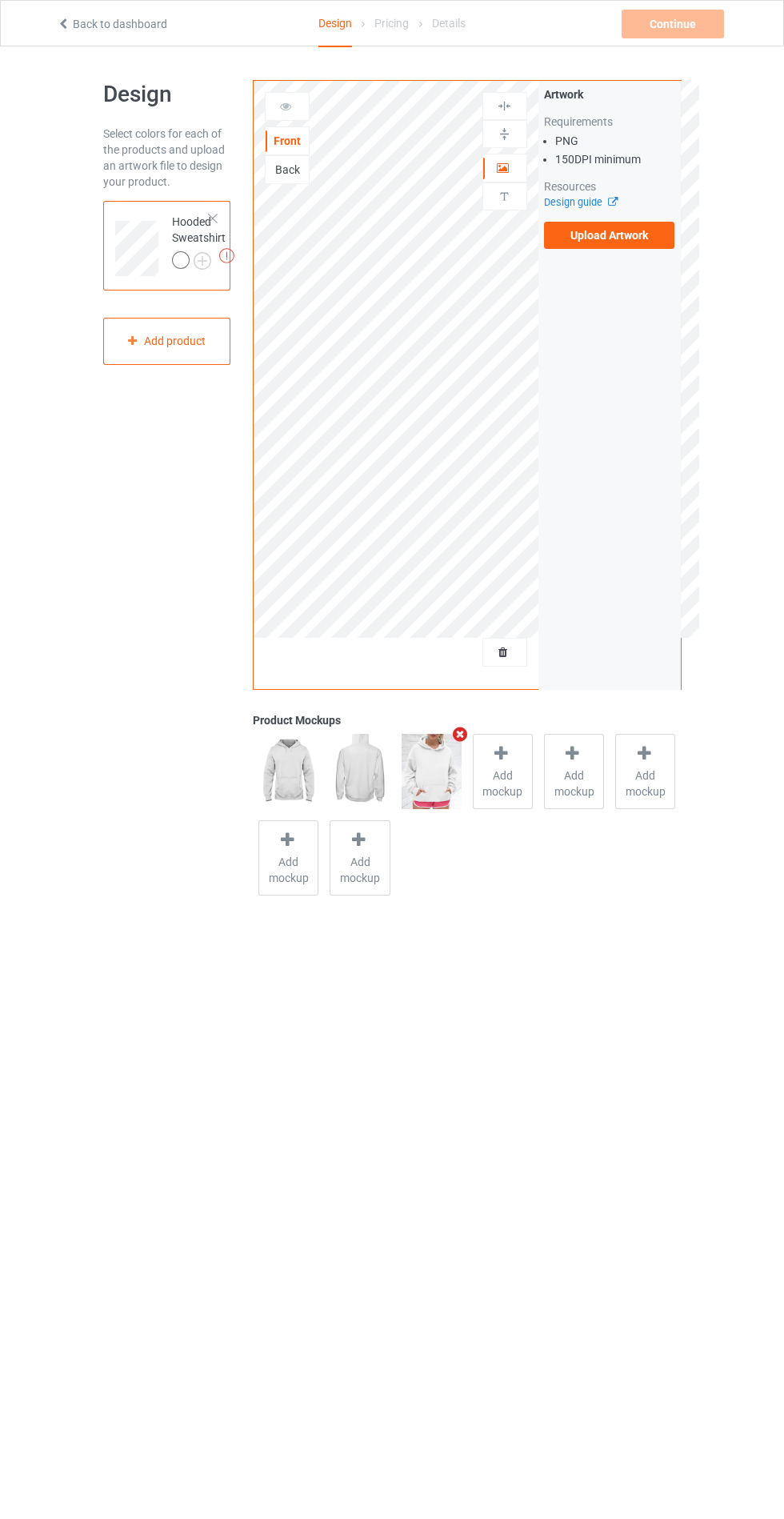
click at [0, 0] on img at bounding box center [0, 0] width 0 height 0
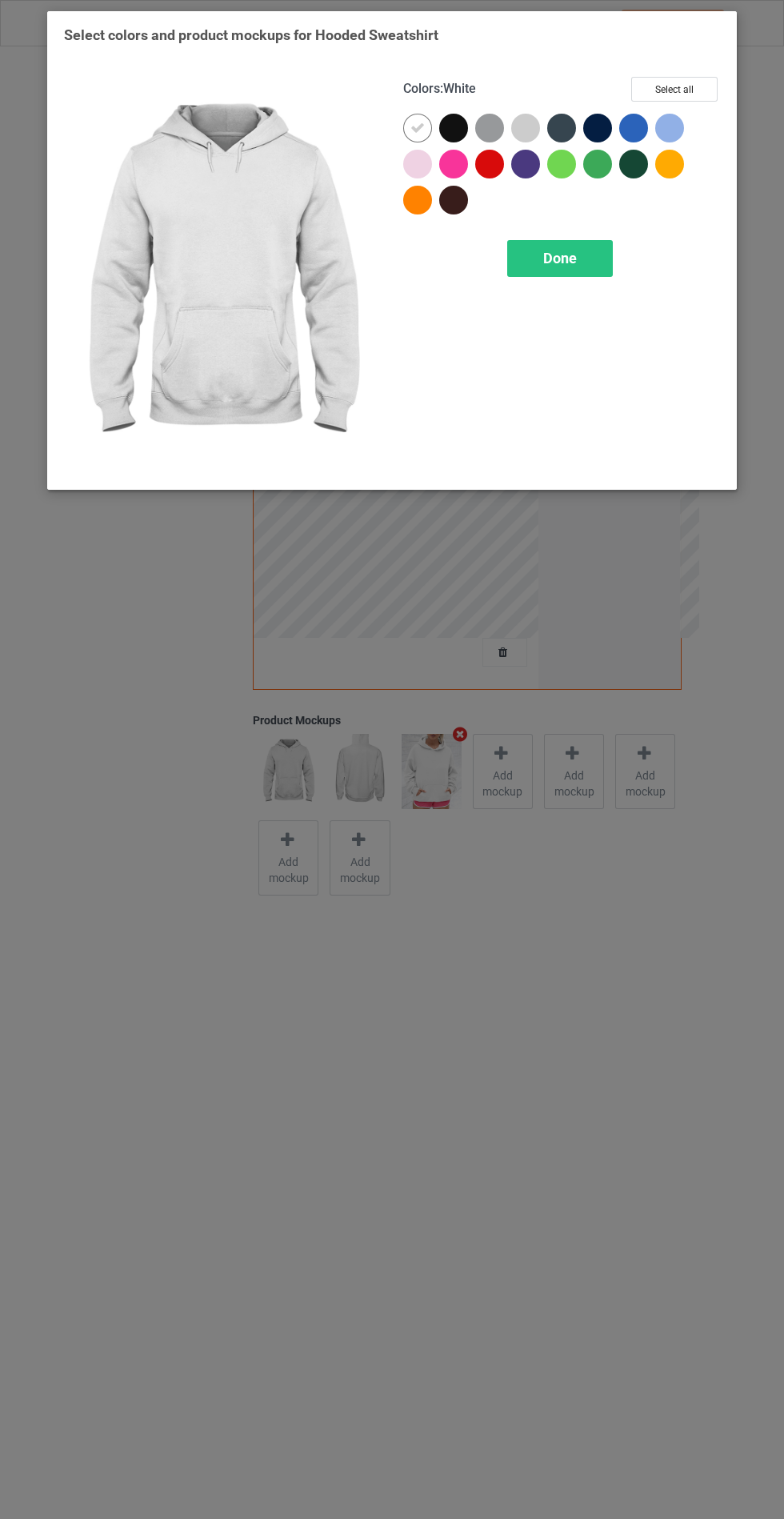
click at [446, 144] on div at bounding box center [457, 132] width 36 height 36
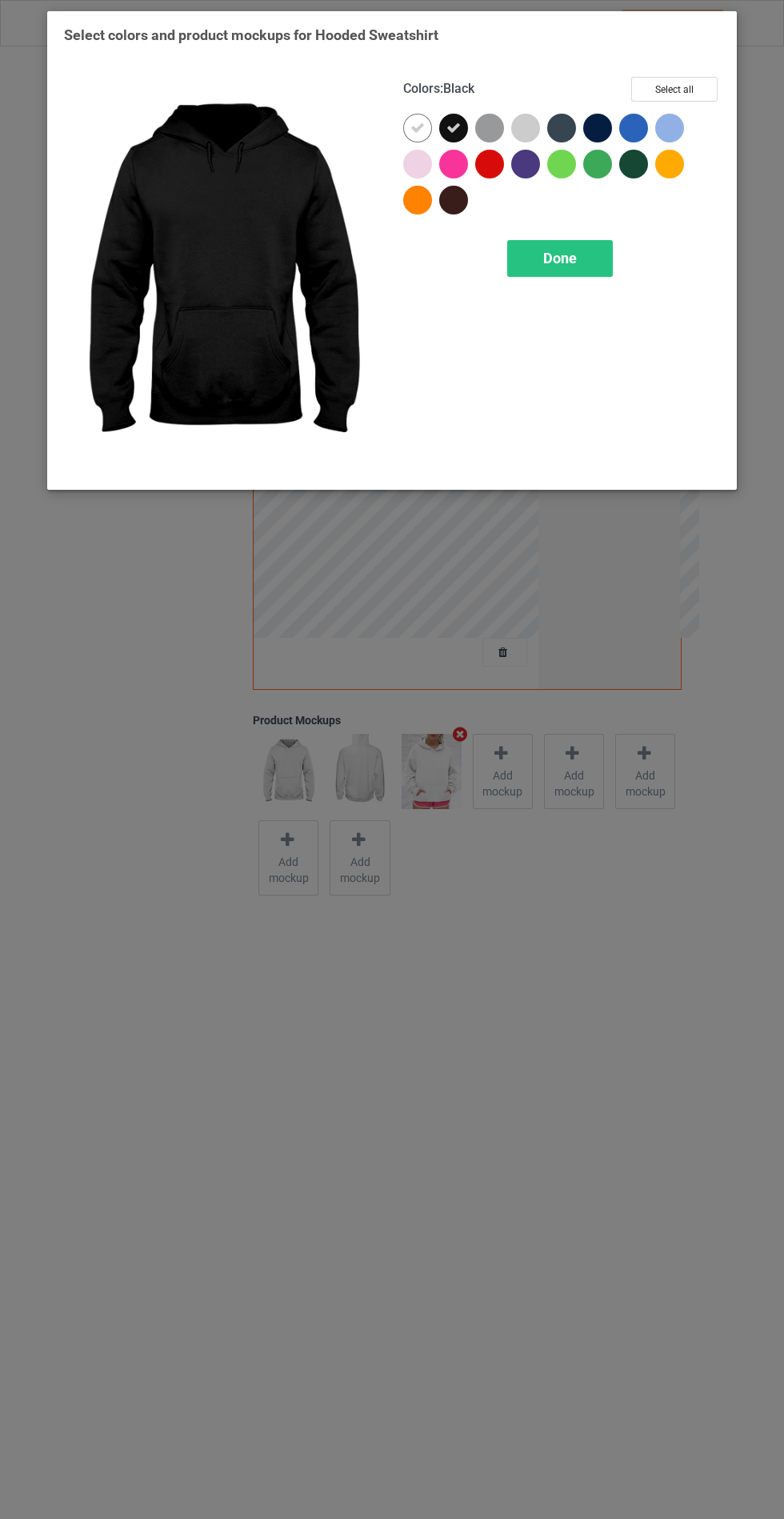
click at [571, 128] on div at bounding box center [562, 128] width 29 height 29
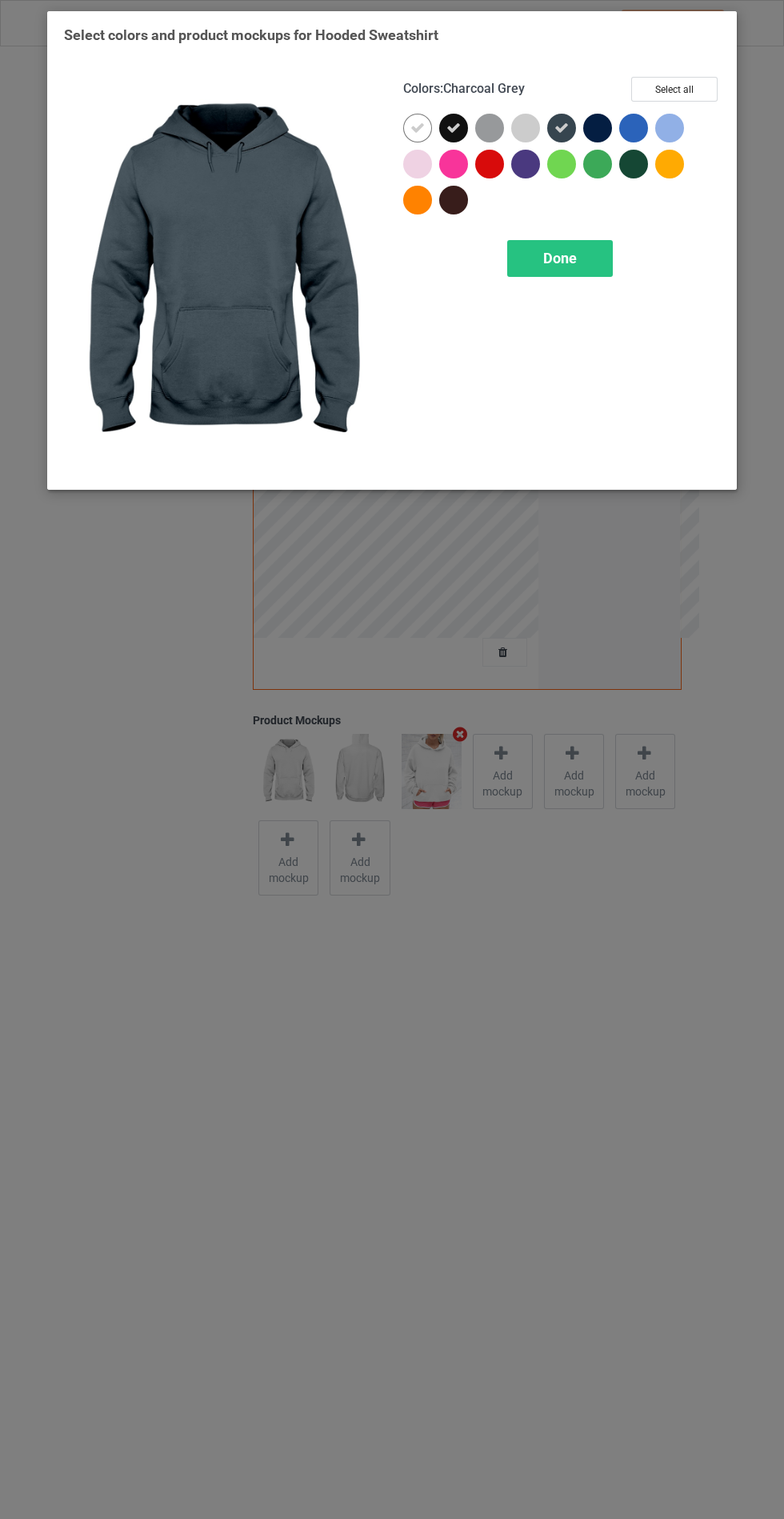
click at [484, 129] on div at bounding box center [490, 128] width 29 height 29
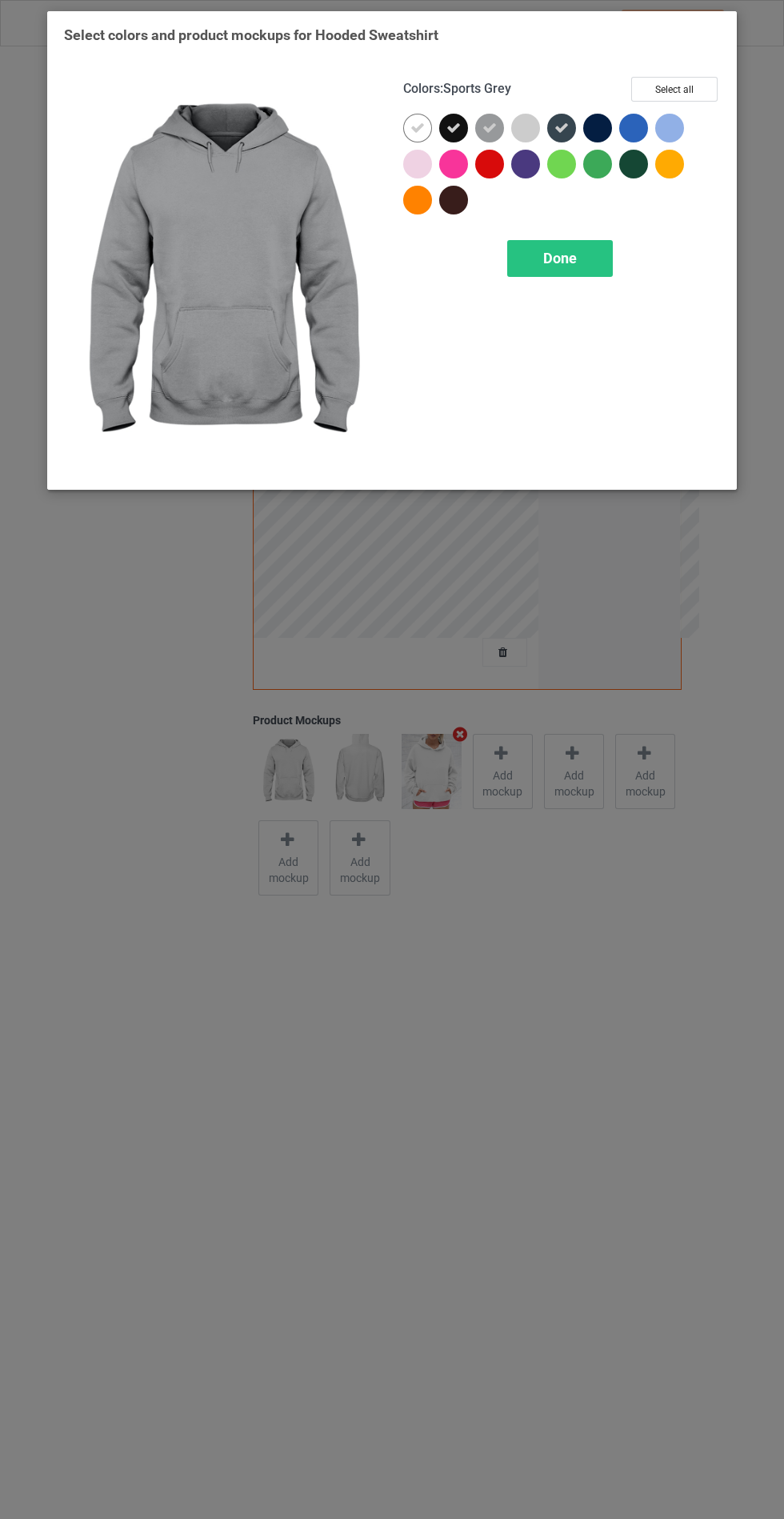
click at [518, 163] on div at bounding box center [525, 164] width 29 height 29
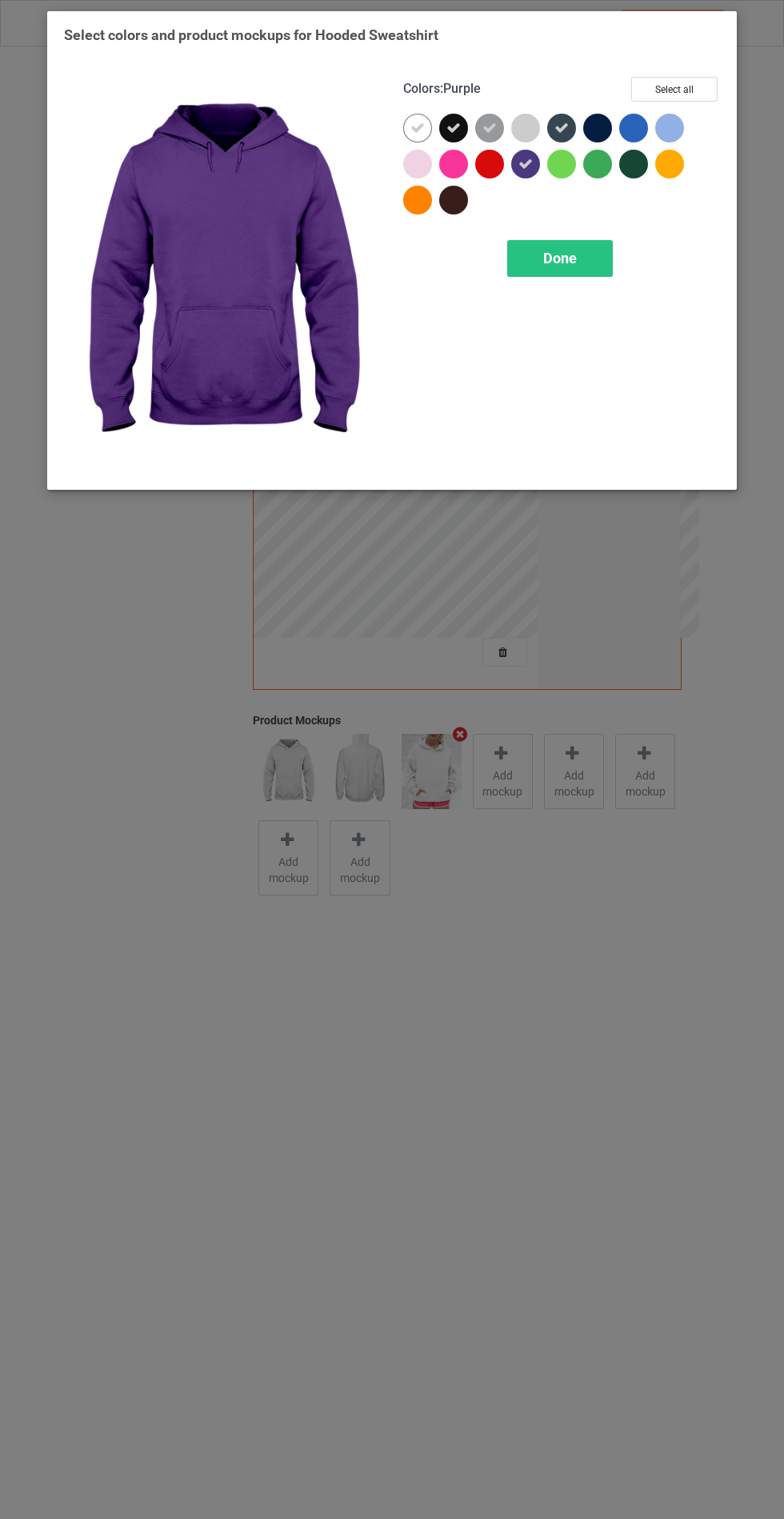
click at [461, 186] on div at bounding box center [457, 204] width 36 height 36
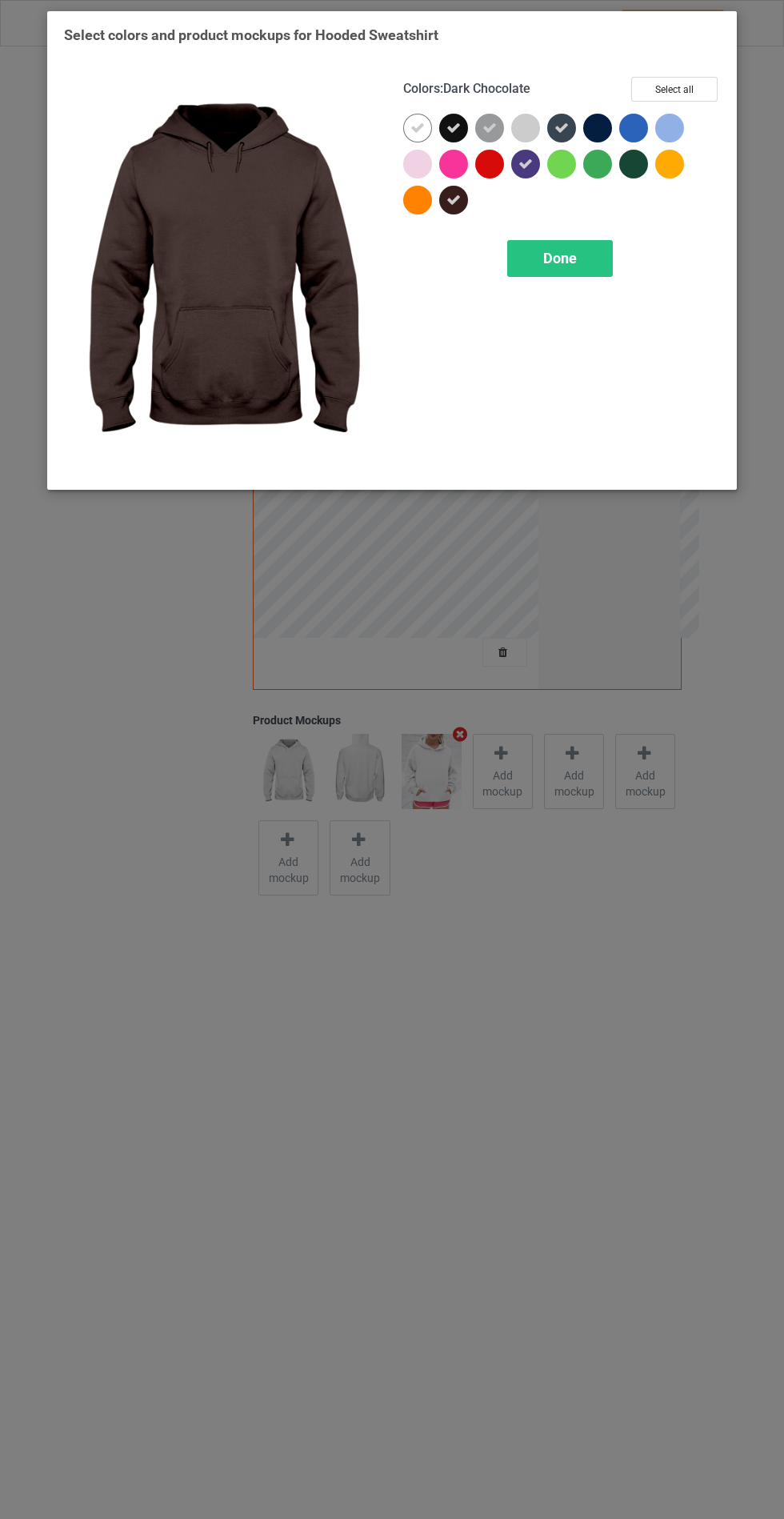
click at [598, 117] on div at bounding box center [598, 128] width 29 height 29
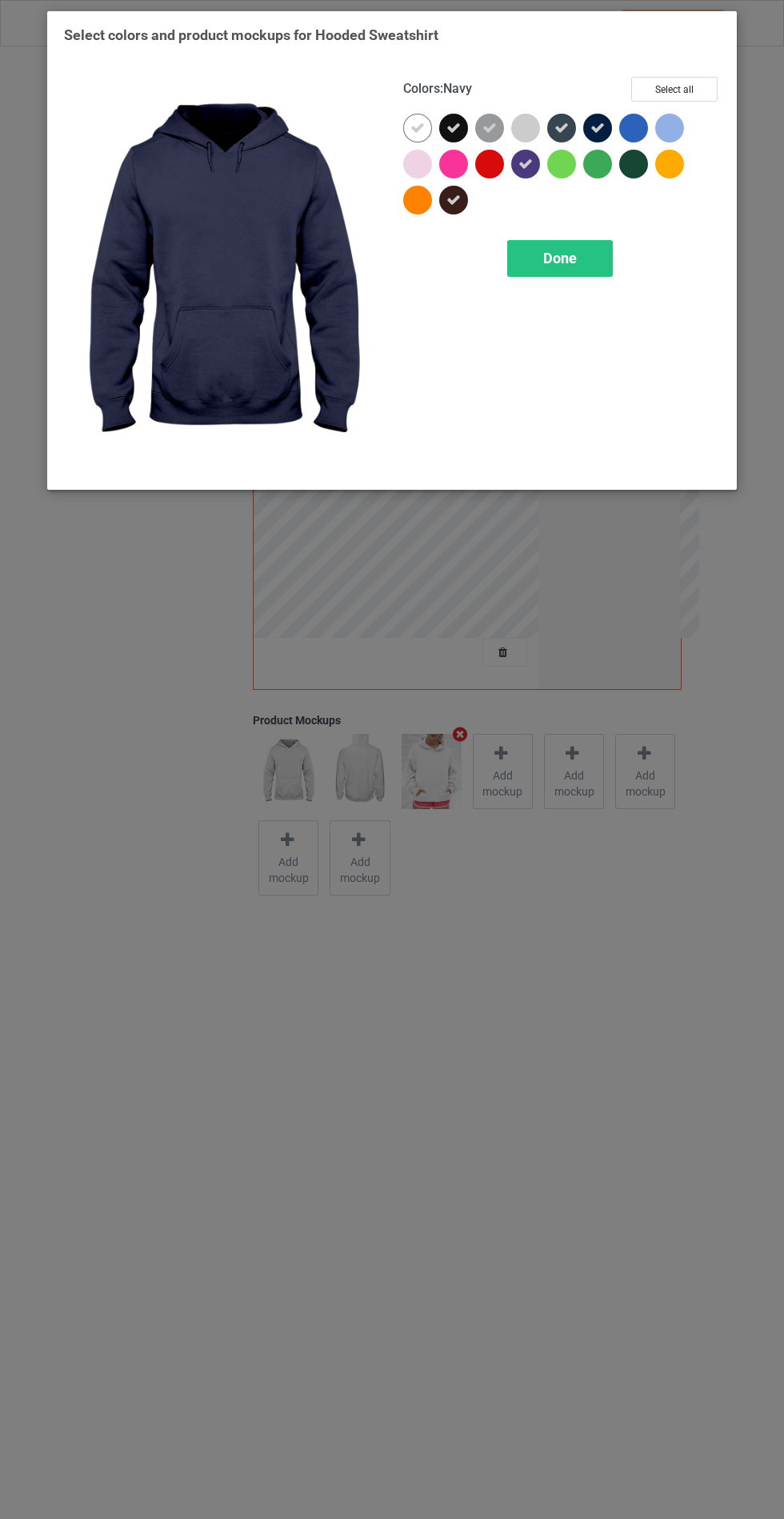
click at [632, 163] on div at bounding box center [633, 164] width 29 height 29
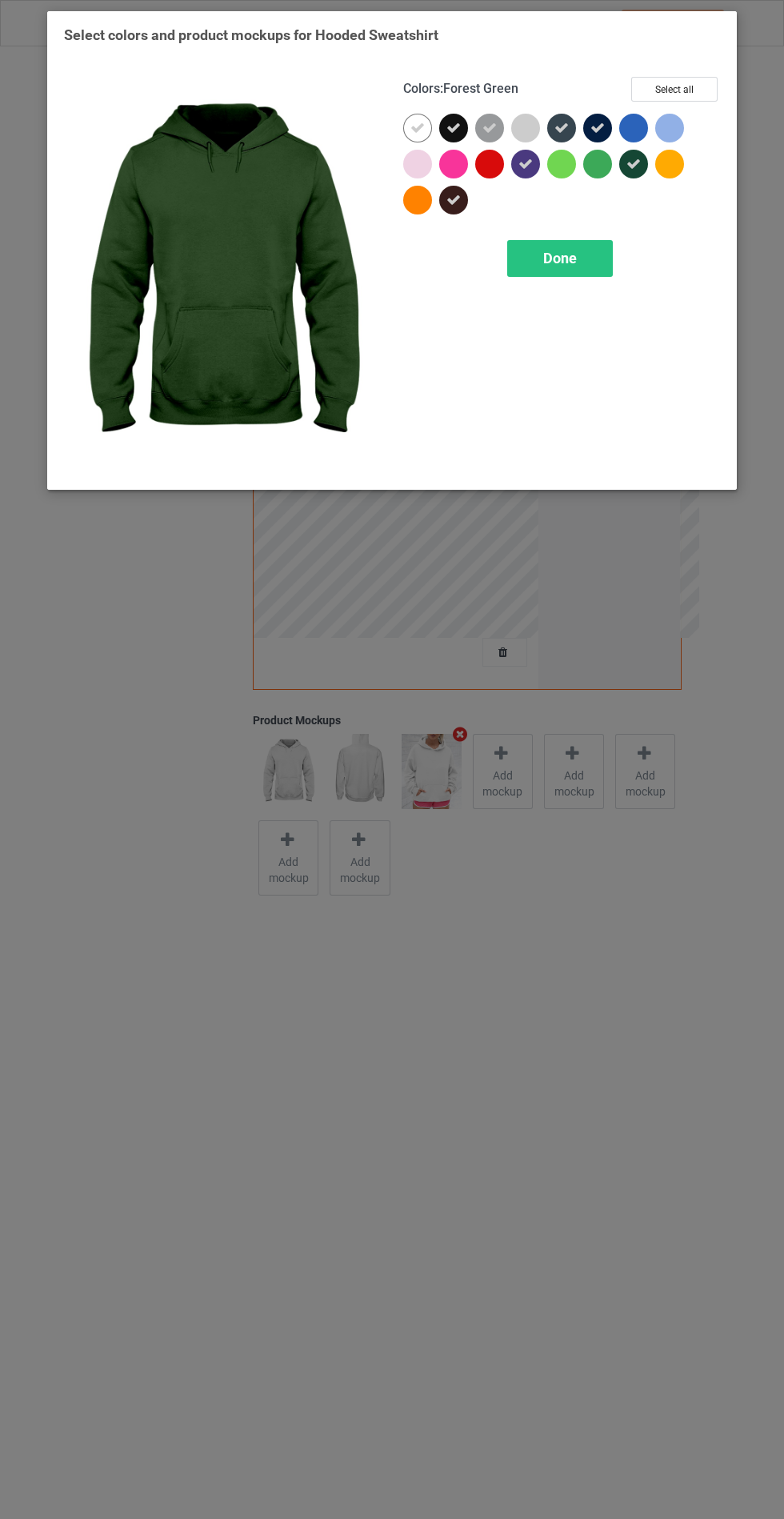
click at [633, 163] on icon at bounding box center [633, 164] width 15 height 15
click at [583, 246] on div "Done" at bounding box center [560, 259] width 105 height 37
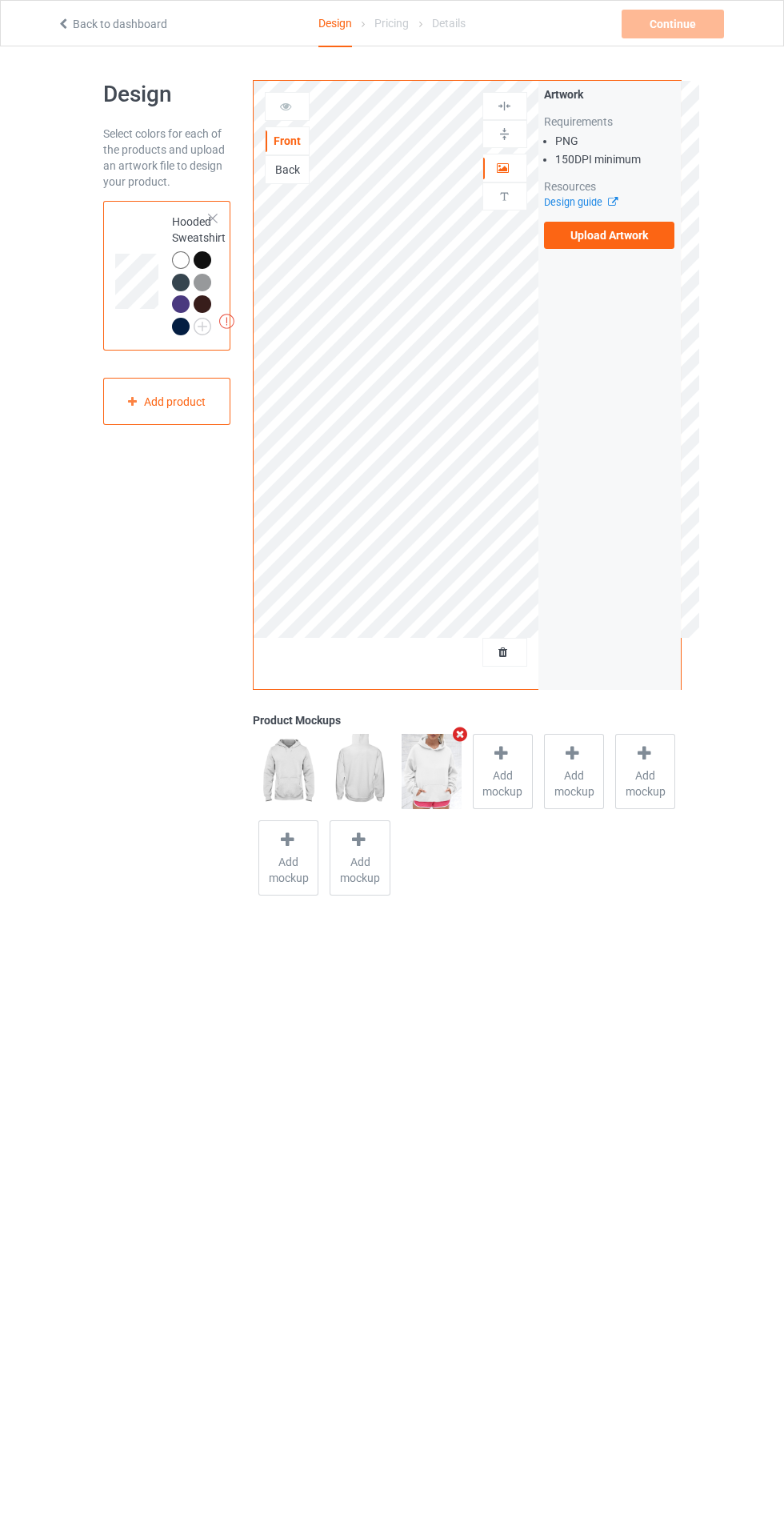
click at [628, 228] on label "Upload Artwork" at bounding box center [610, 235] width 132 height 27
click at [0, 0] on input "Upload Artwork" at bounding box center [0, 0] width 0 height 0
click at [652, 241] on label "Upload Artwork" at bounding box center [610, 235] width 132 height 27
click at [0, 0] on input "Upload Artwork" at bounding box center [0, 0] width 0 height 0
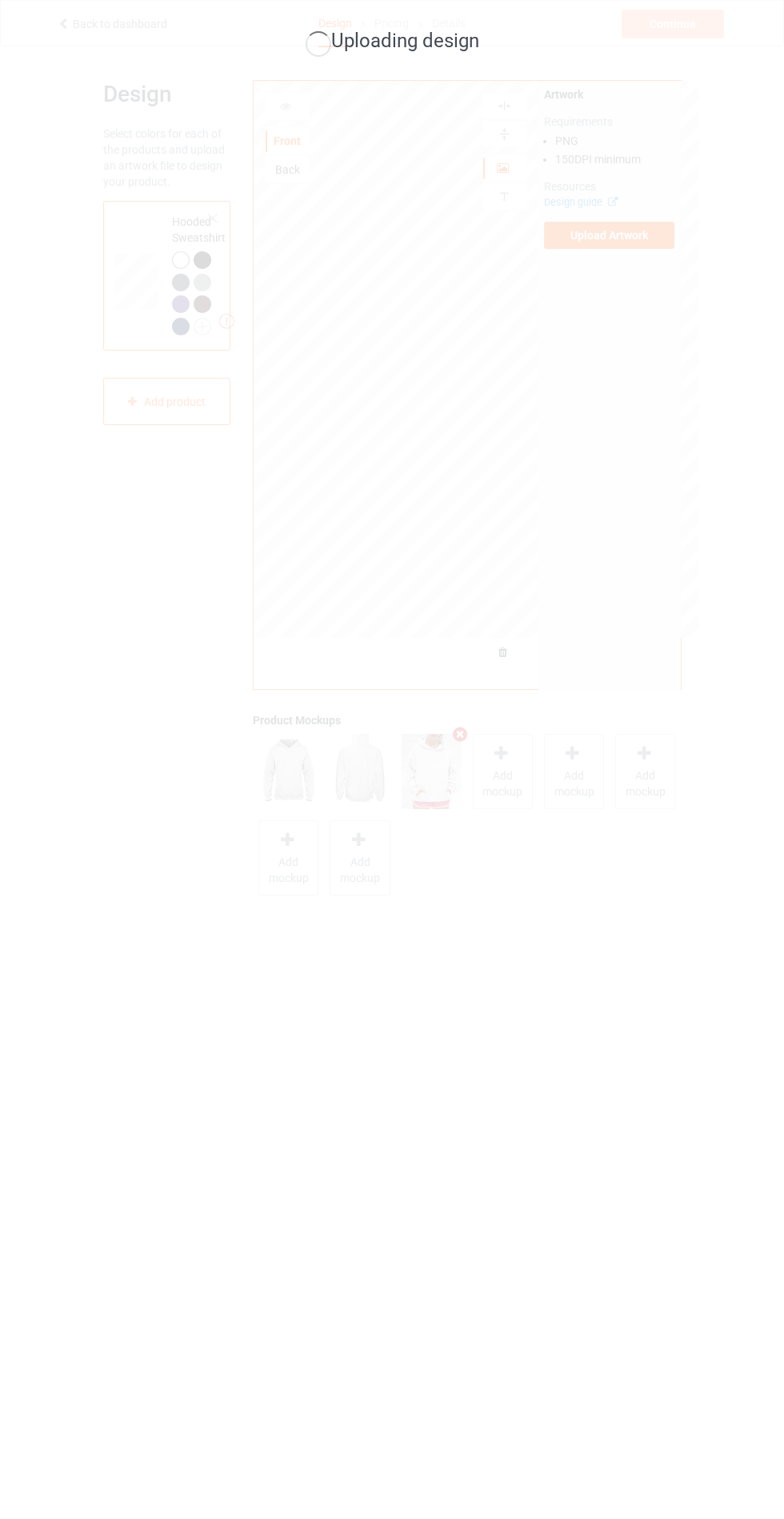
click at [354, 1203] on div "Uploading design" at bounding box center [392, 760] width 784 height 1519
